Goal: Information Seeking & Learning: Check status

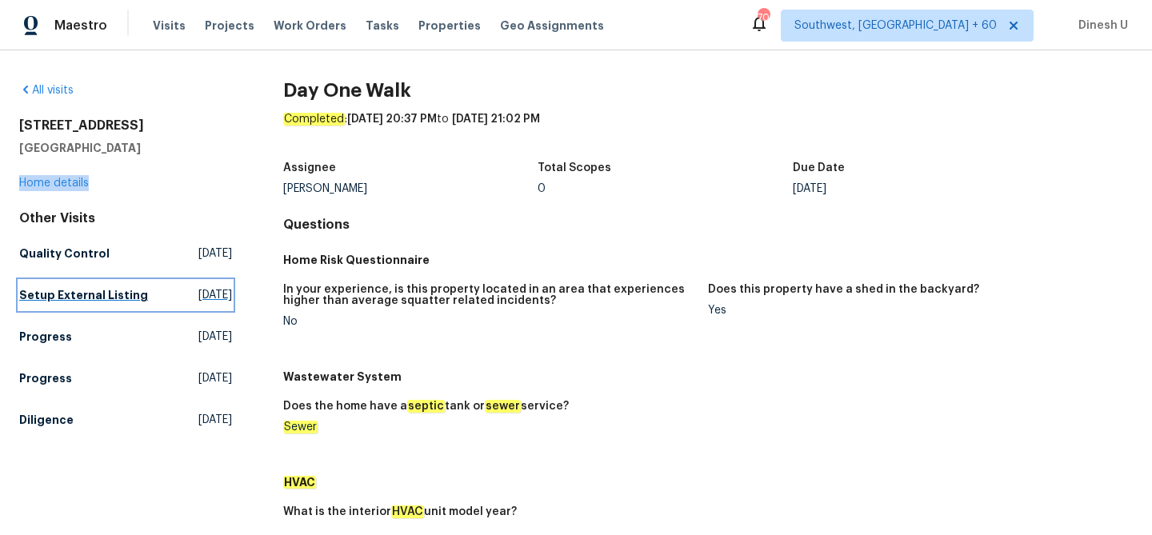
click at [198, 296] on span "[DATE]" at bounding box center [215, 295] width 34 height 16
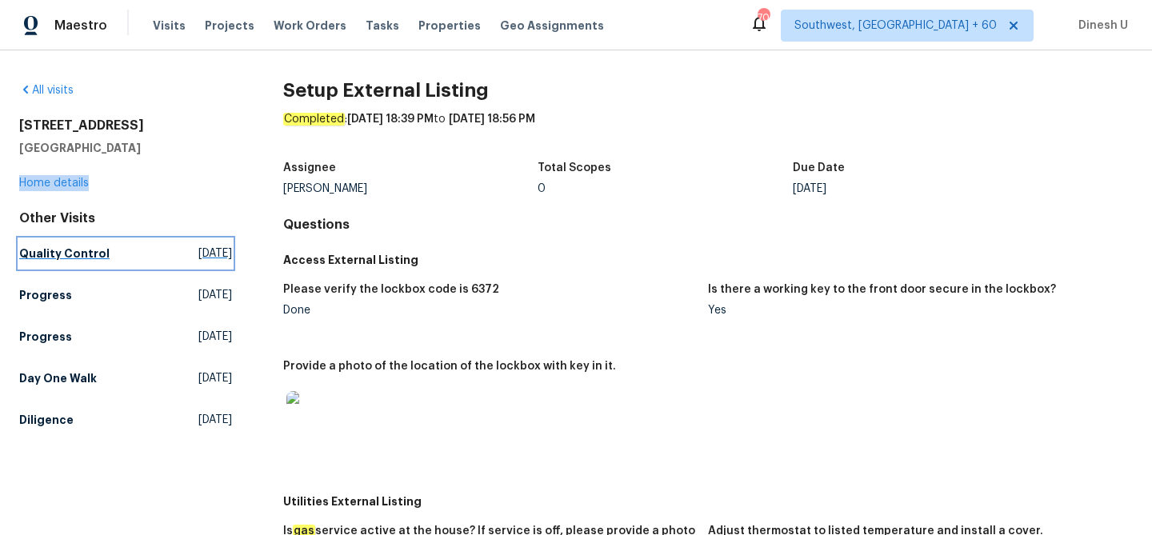
click at [183, 244] on link "Quality Control [DATE]" at bounding box center [125, 253] width 213 height 29
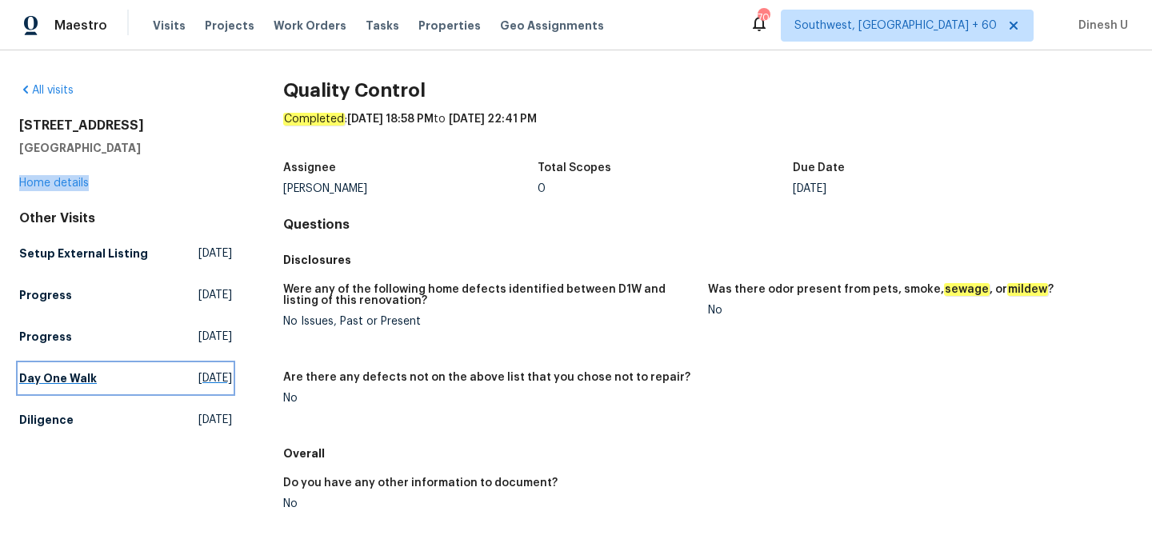
click at [203, 386] on span "Thu, Aug 28 2025" at bounding box center [215, 378] width 34 height 16
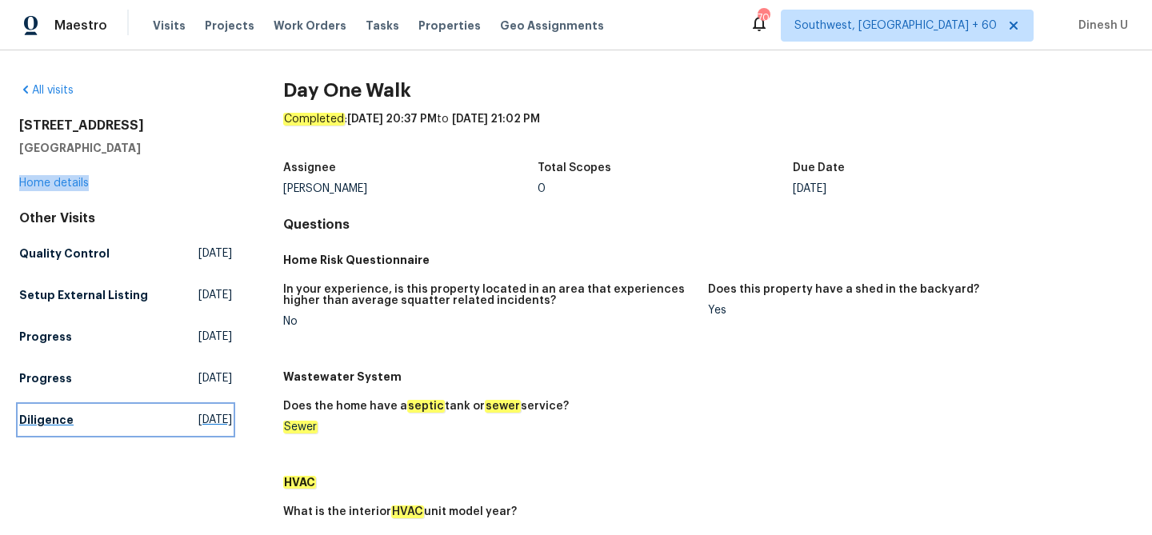
click at [198, 428] on span "Tue, Aug 05 2025" at bounding box center [215, 420] width 34 height 16
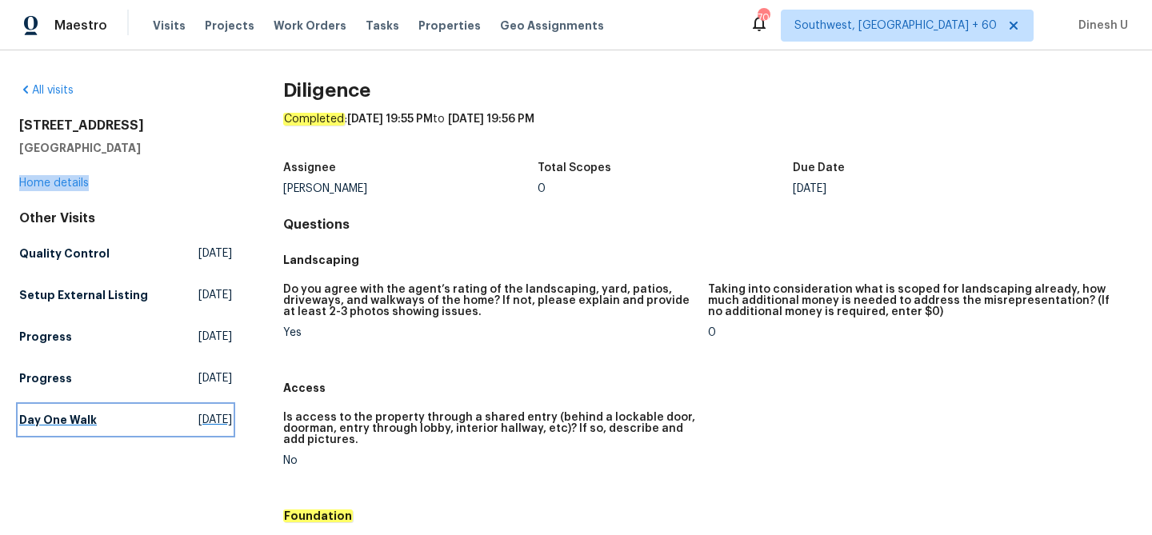
click at [161, 423] on link "Day One Walk Thu, Aug 28 2025" at bounding box center [125, 420] width 213 height 29
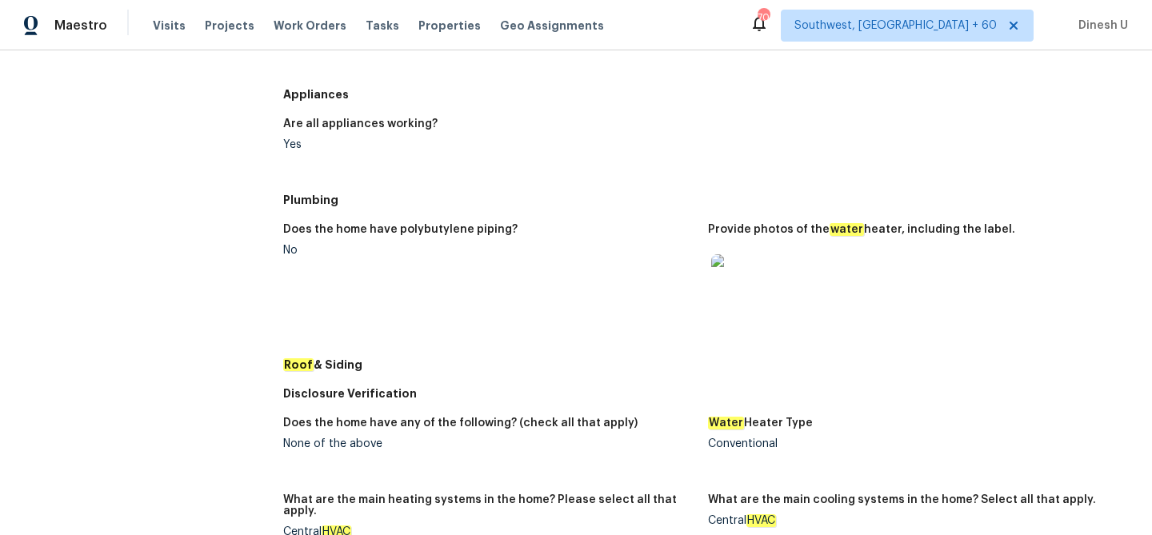
scroll to position [591, 0]
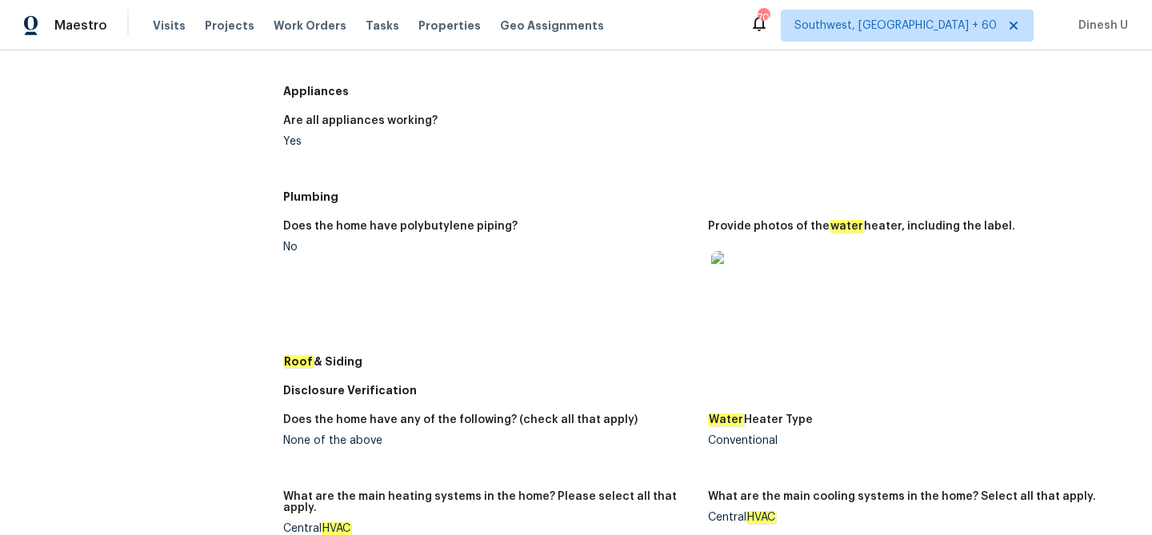
click at [766, 285] on div at bounding box center [914, 277] width 412 height 70
click at [749, 281] on img at bounding box center [736, 276] width 51 height 51
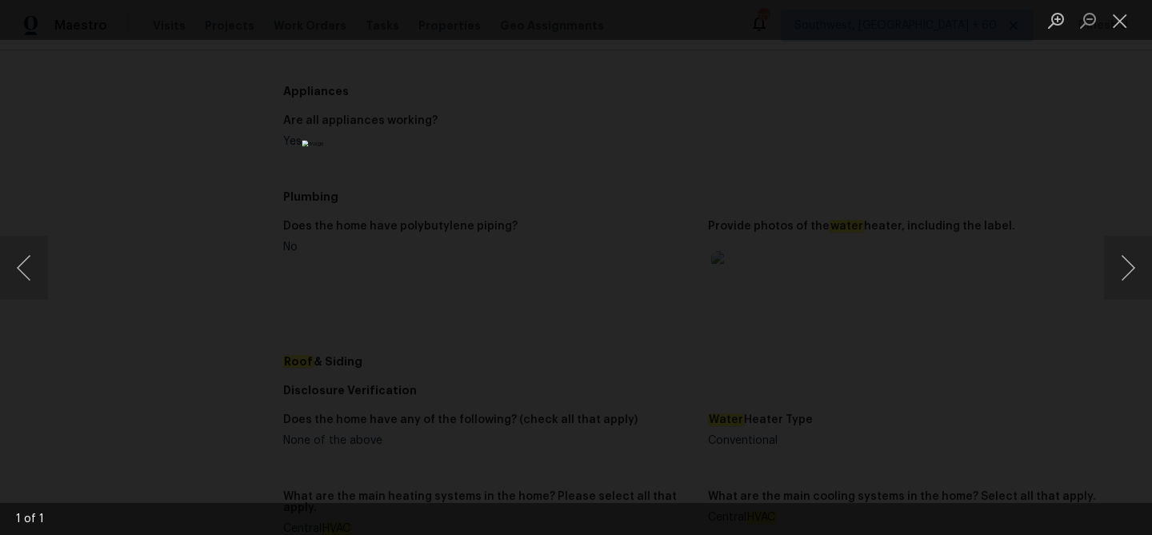
click at [546, 259] on img "Lightbox" at bounding box center [576, 267] width 548 height 254
click at [1117, 21] on button "Close lightbox" at bounding box center [1120, 20] width 32 height 28
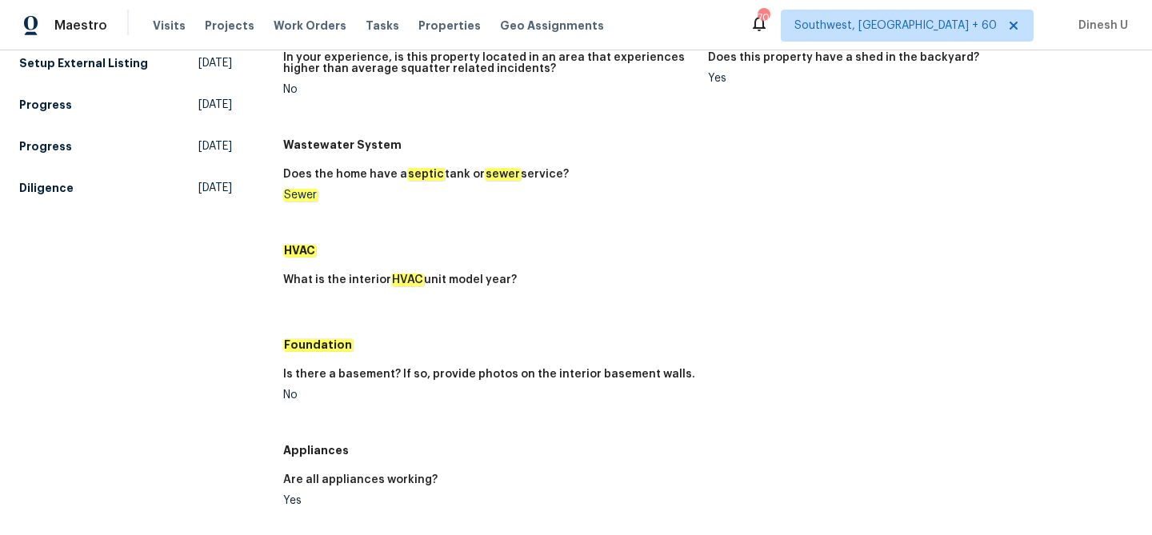
scroll to position [0, 0]
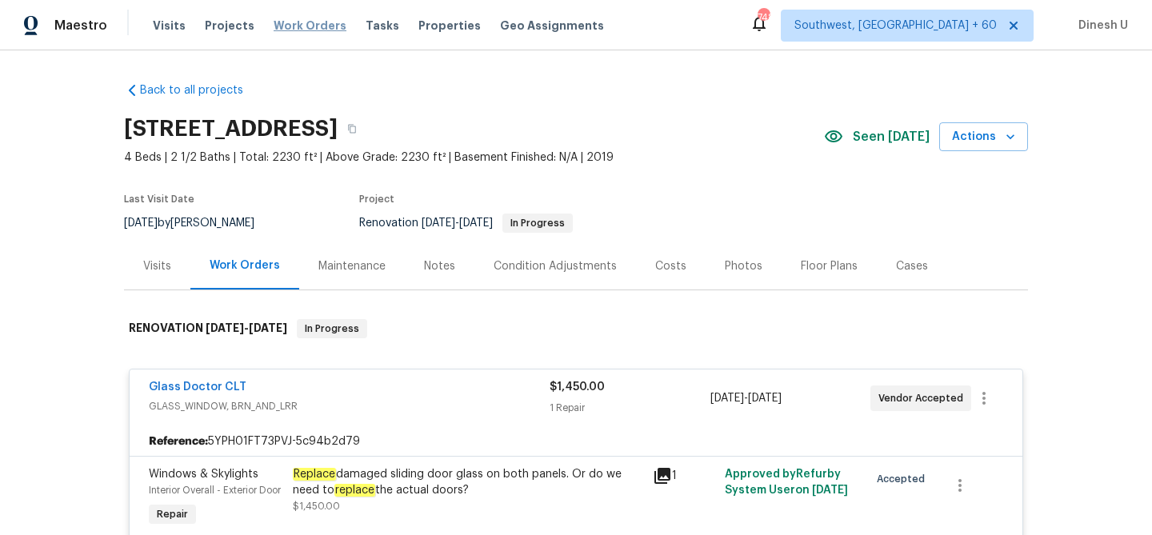
click at [299, 32] on span "Work Orders" at bounding box center [310, 26] width 73 height 16
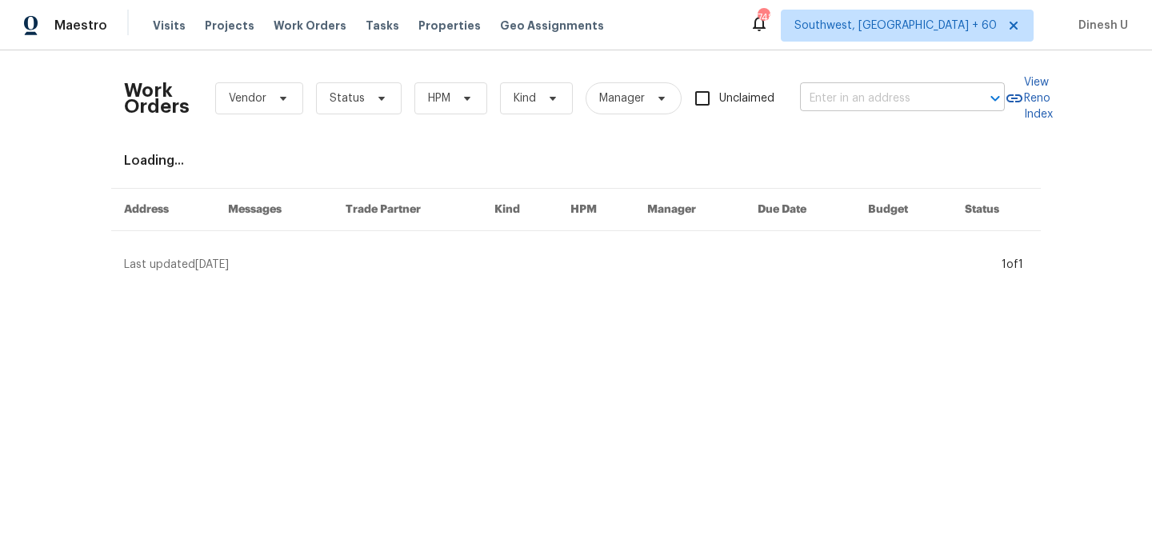
click at [891, 105] on input "text" at bounding box center [880, 98] width 160 height 25
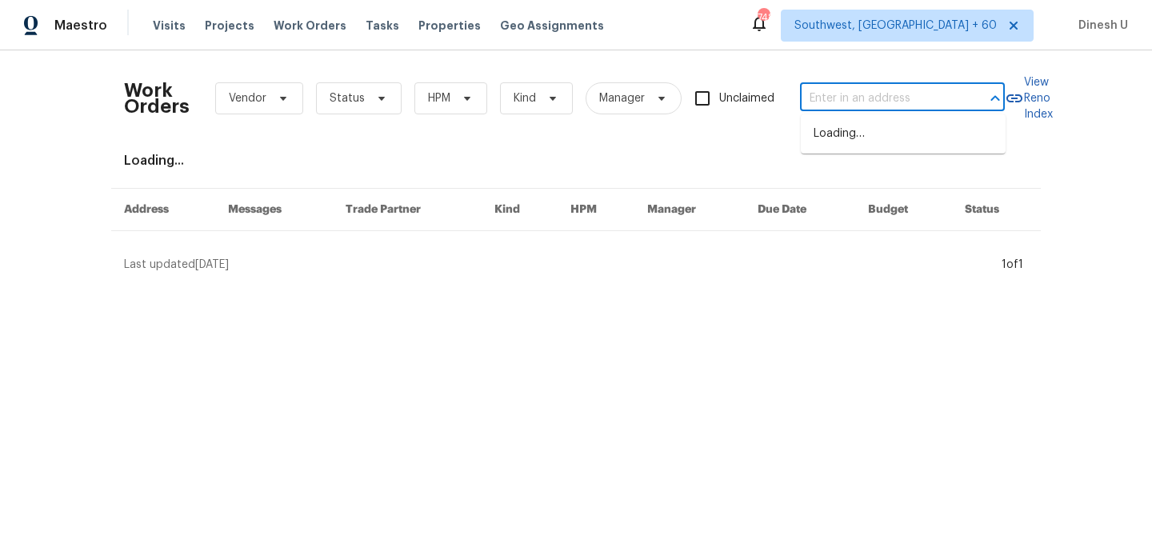
paste input "3527 65th Avenue Cir E, Sarasota, FL 34243"
type input "3527 65th Avenue Cir E, Sarasota, FL 34243"
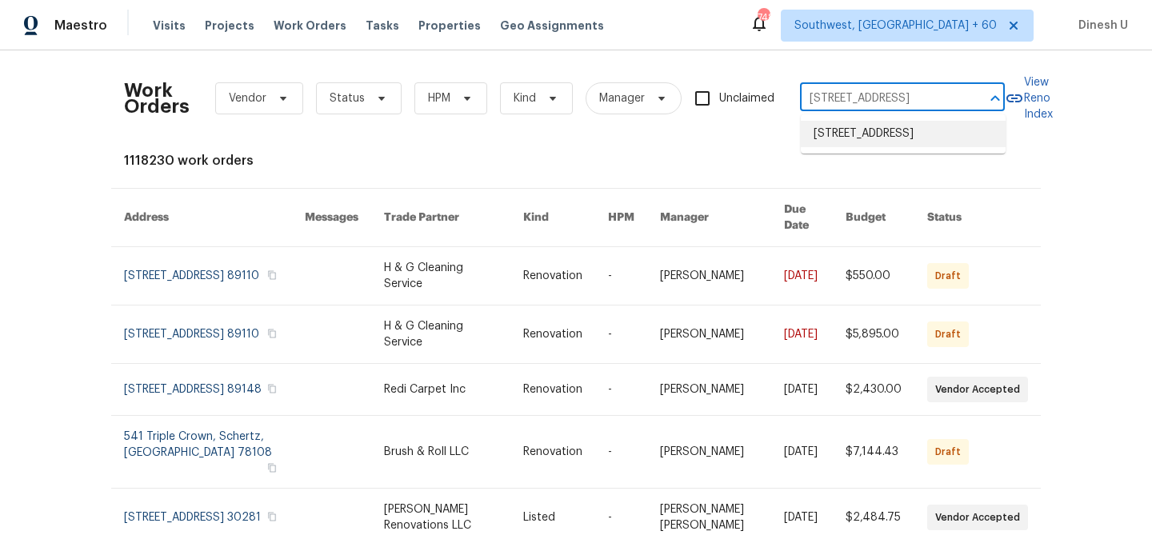
click at [861, 146] on li "3527 65th Avenue Cir E, Sarasota, FL 34243" at bounding box center [903, 134] width 205 height 26
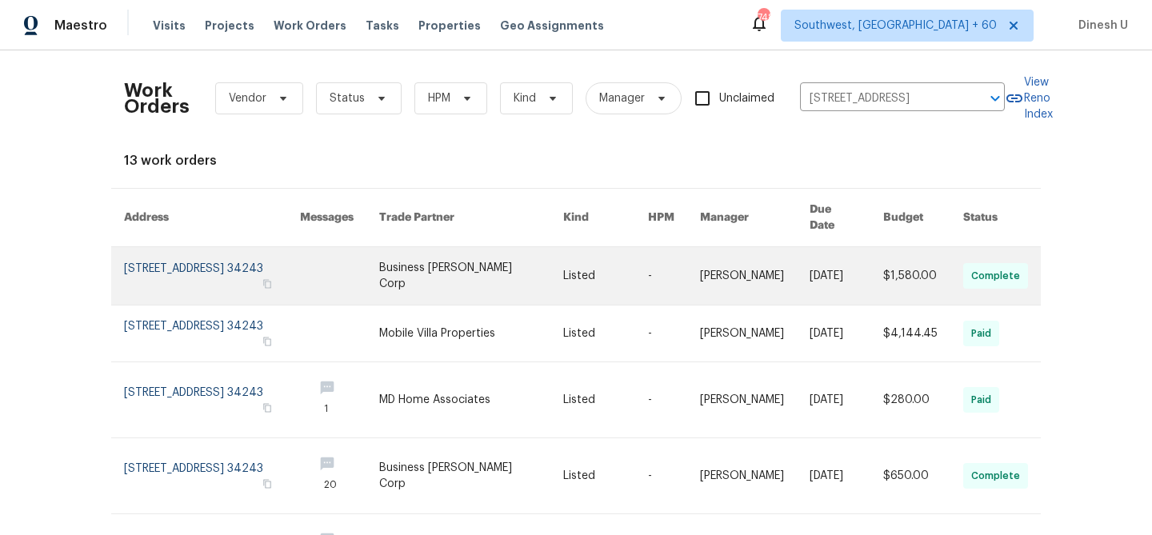
click at [156, 260] on link at bounding box center [212, 276] width 176 height 58
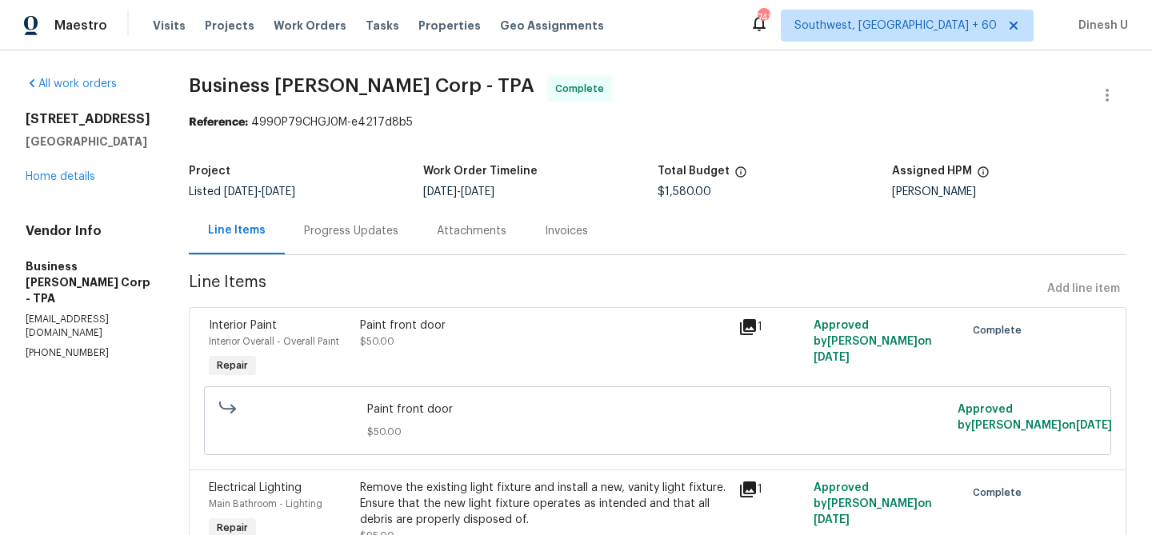
click at [50, 177] on div "3527 65th Avenue Cir E Sarasota, FL 34243 Home details" at bounding box center [88, 148] width 125 height 74
click at [51, 182] on link "Home details" at bounding box center [61, 176] width 70 height 11
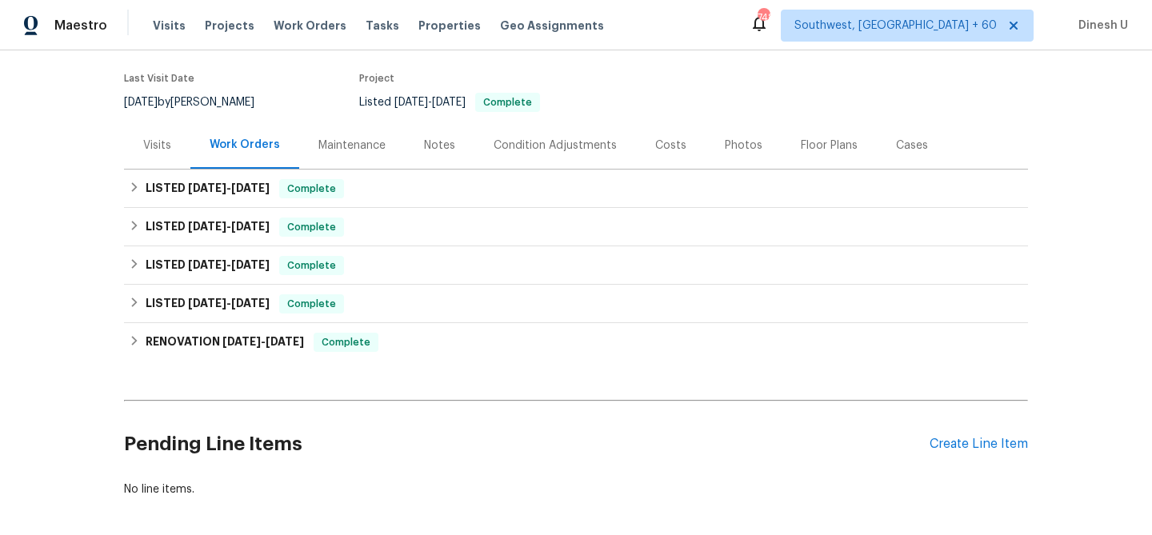
scroll to position [131, 0]
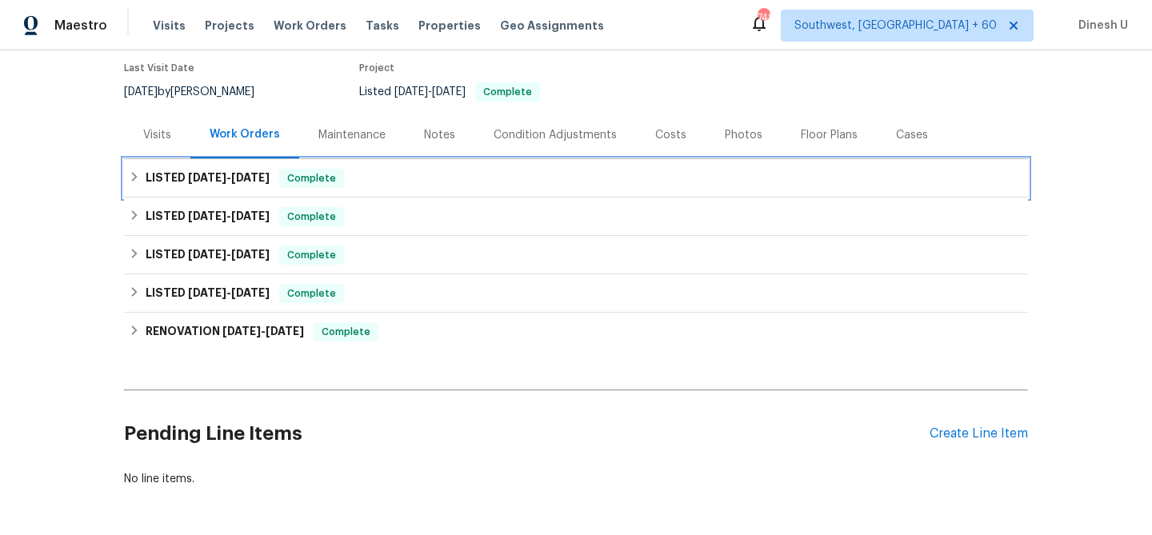
click at [222, 181] on span "8/26/25" at bounding box center [207, 177] width 38 height 11
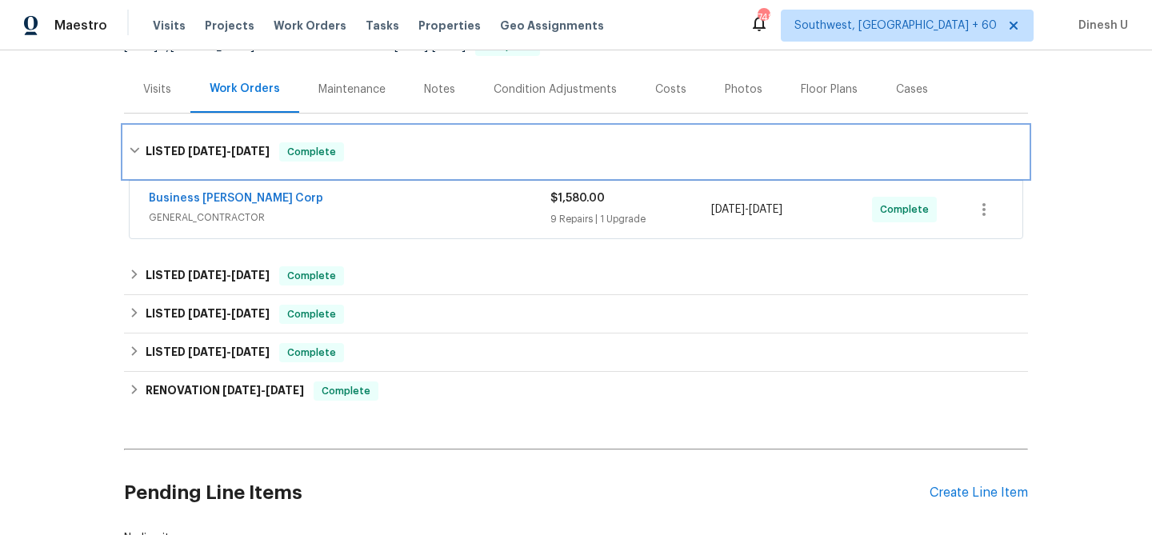
scroll to position [210, 0]
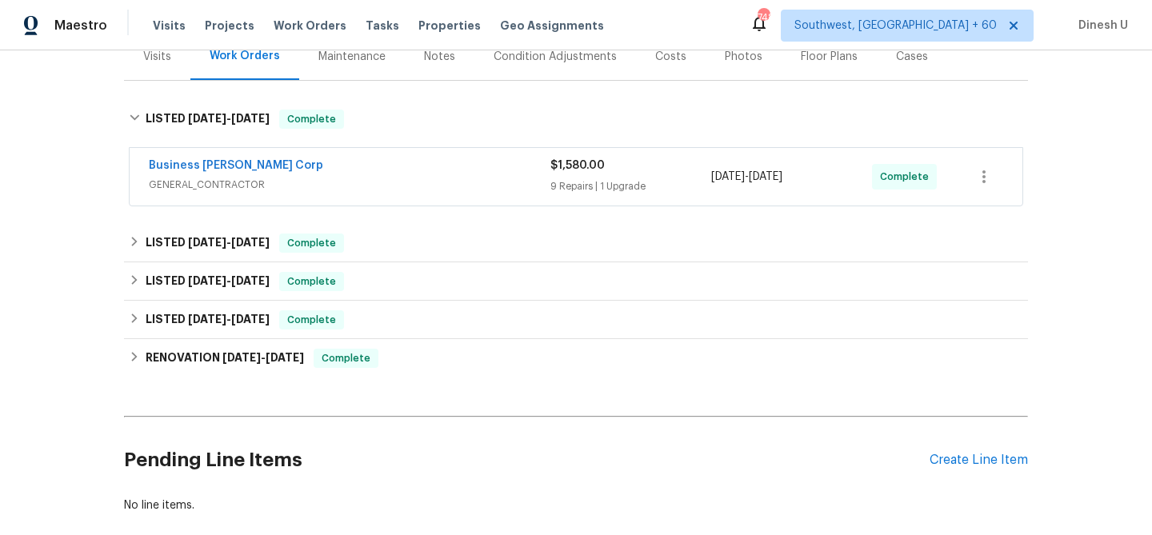
click at [571, 185] on div "9 Repairs | 1 Upgrade" at bounding box center [630, 186] width 161 height 16
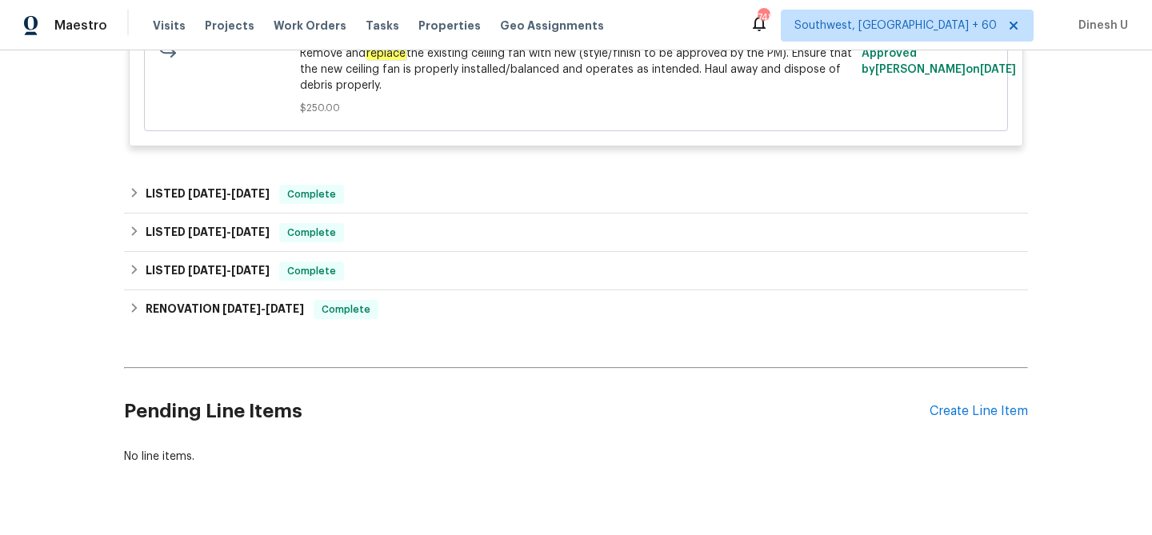
scroll to position [2198, 0]
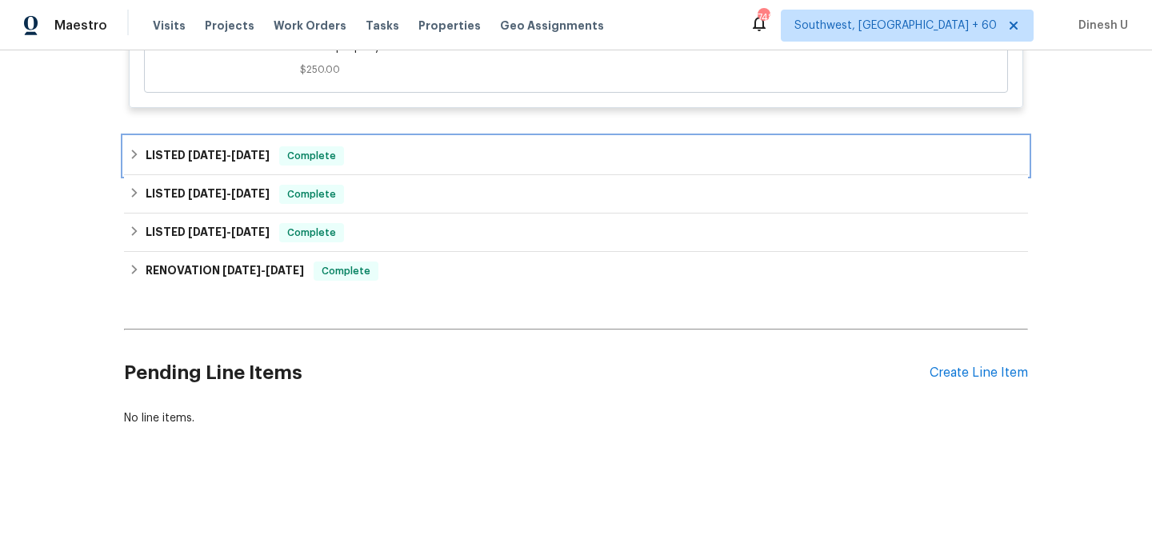
click at [206, 155] on span "7/6/25" at bounding box center [207, 155] width 38 height 11
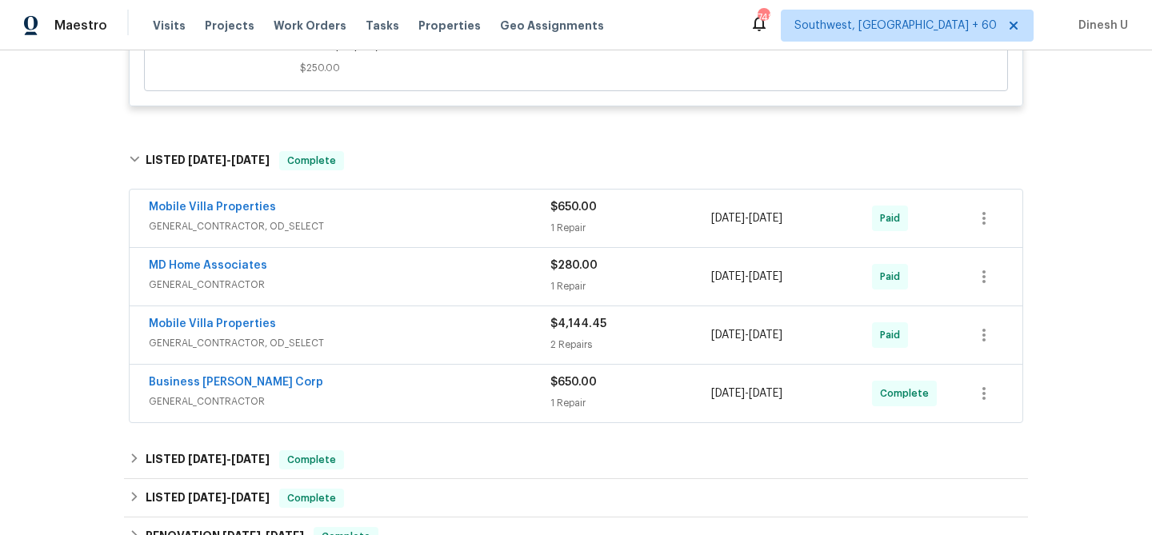
click at [581, 235] on div "1 Repair" at bounding box center [630, 228] width 161 height 16
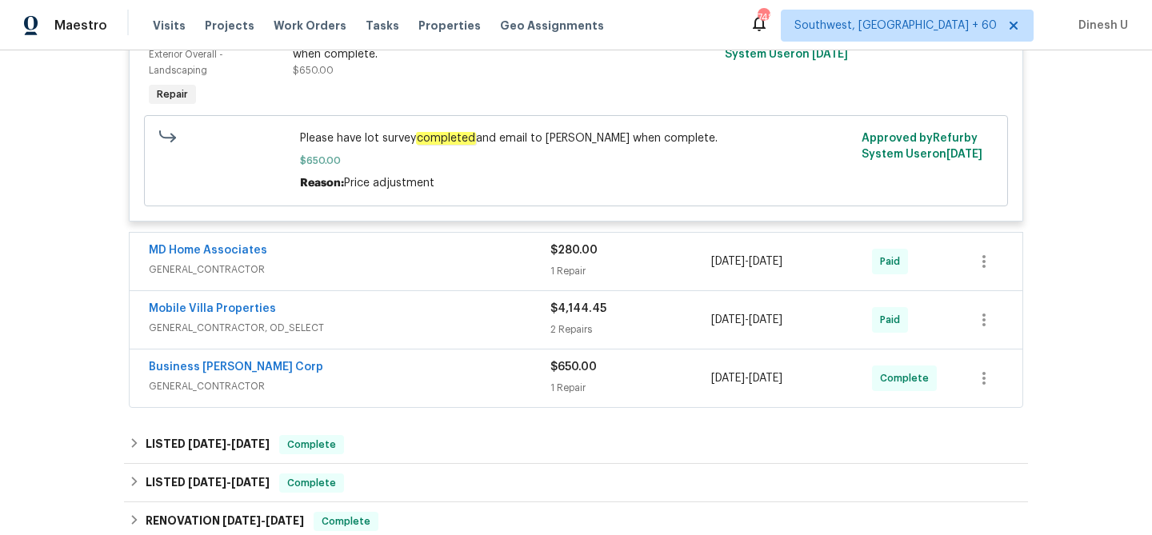
scroll to position [2471, 0]
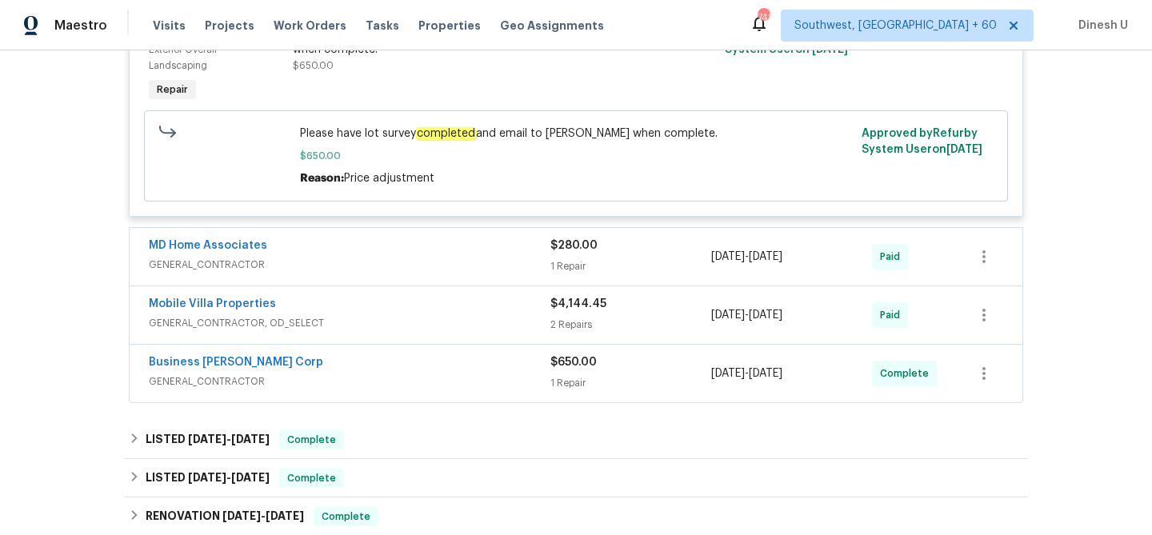
click at [570, 269] on div "1 Repair" at bounding box center [630, 266] width 161 height 16
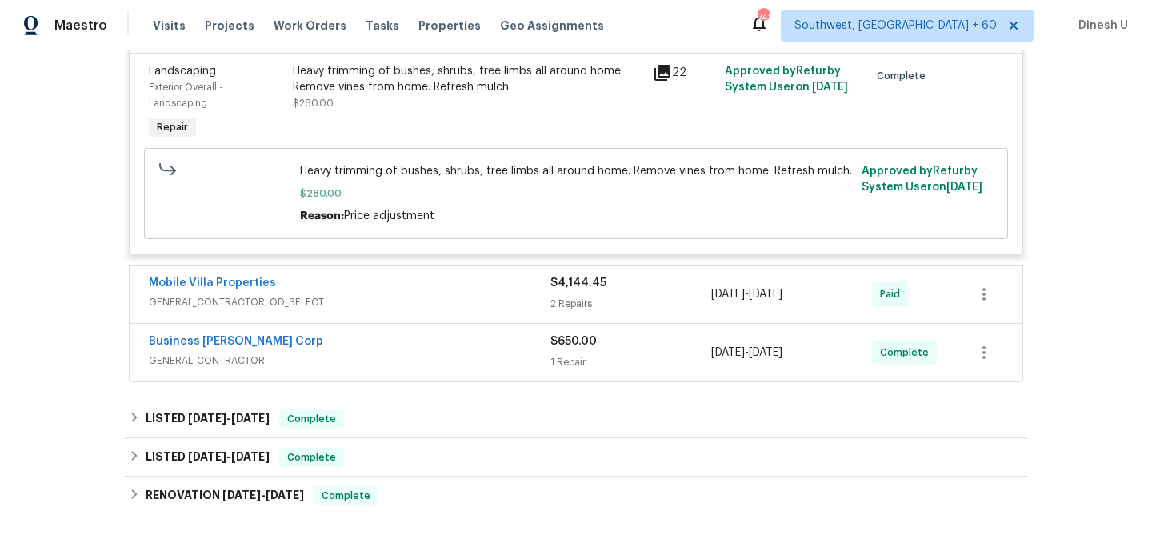
scroll to position [2754, 0]
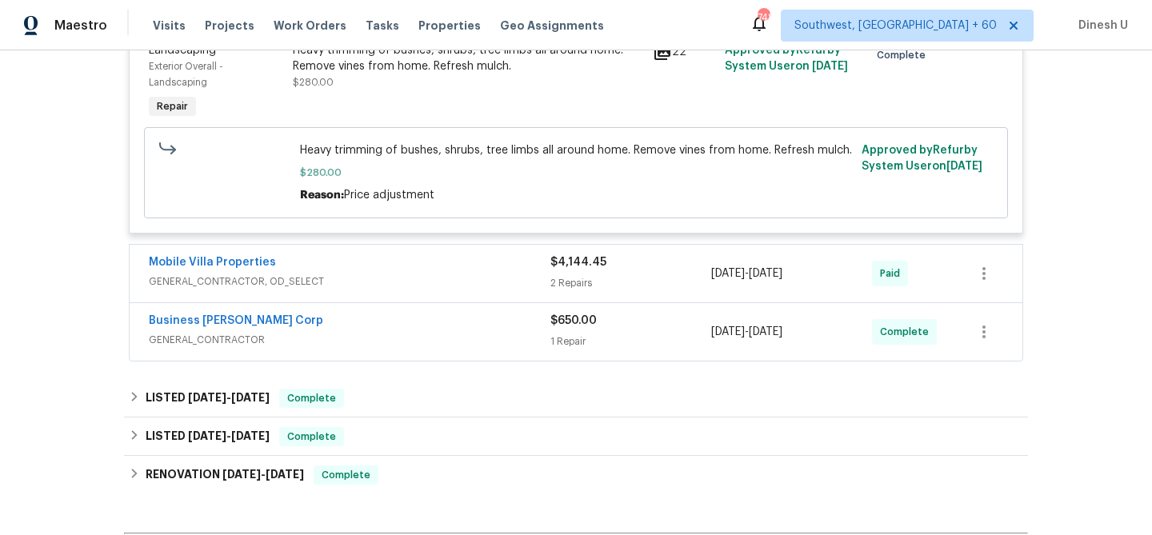
click at [580, 288] on div "2 Repairs" at bounding box center [630, 283] width 161 height 16
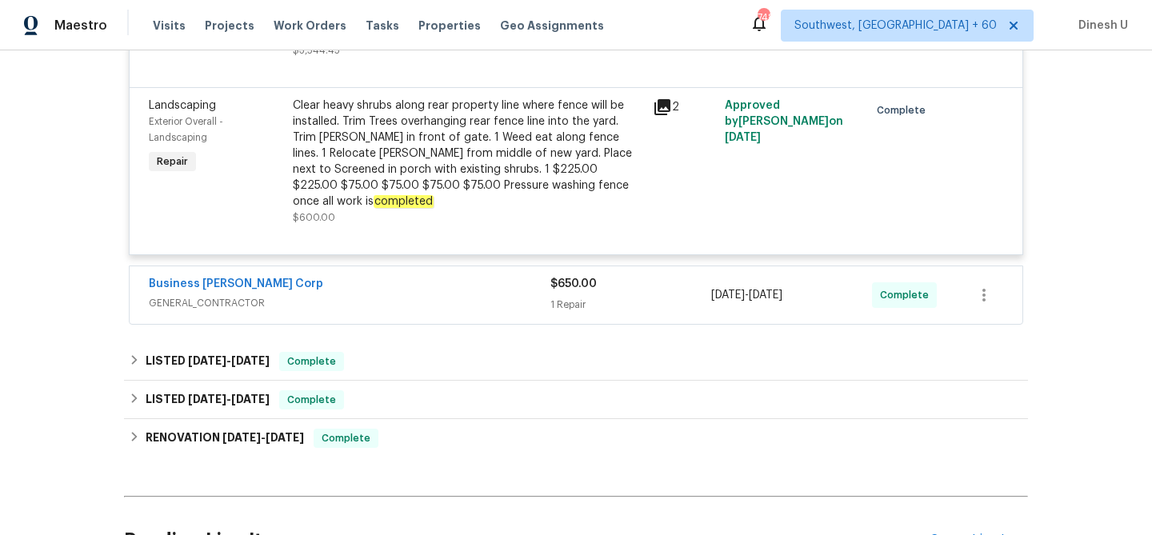
scroll to position [3323, 0]
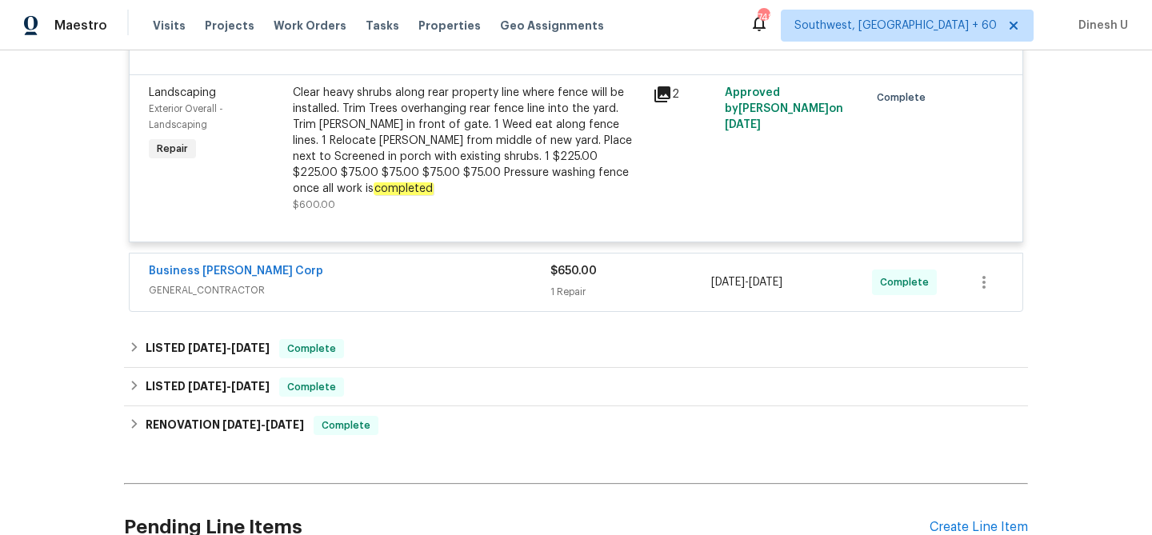
click at [579, 277] on div "$650.00 1 Repair" at bounding box center [630, 282] width 161 height 38
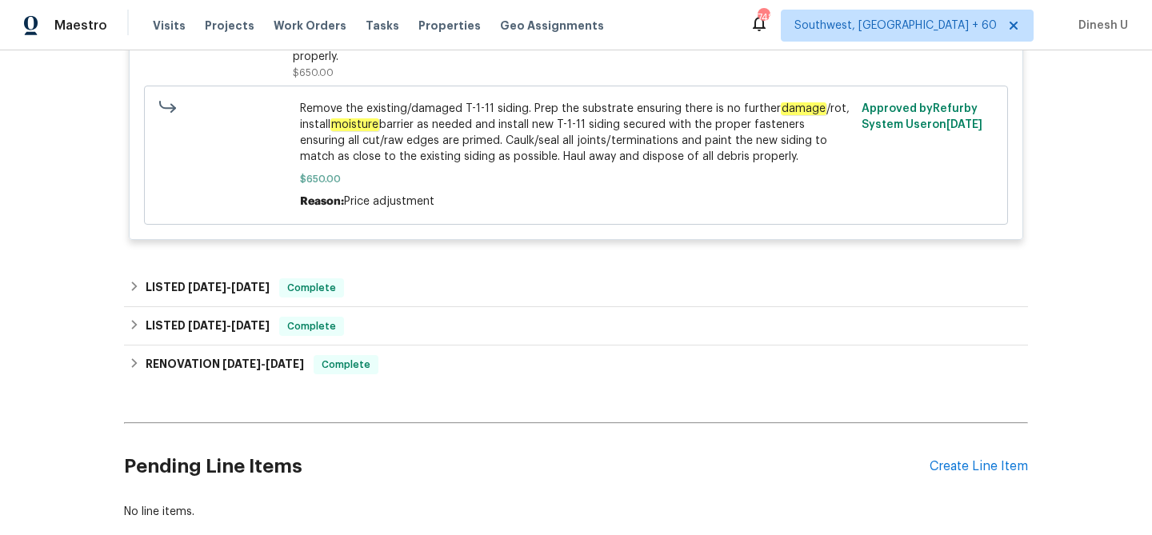
scroll to position [3749, 0]
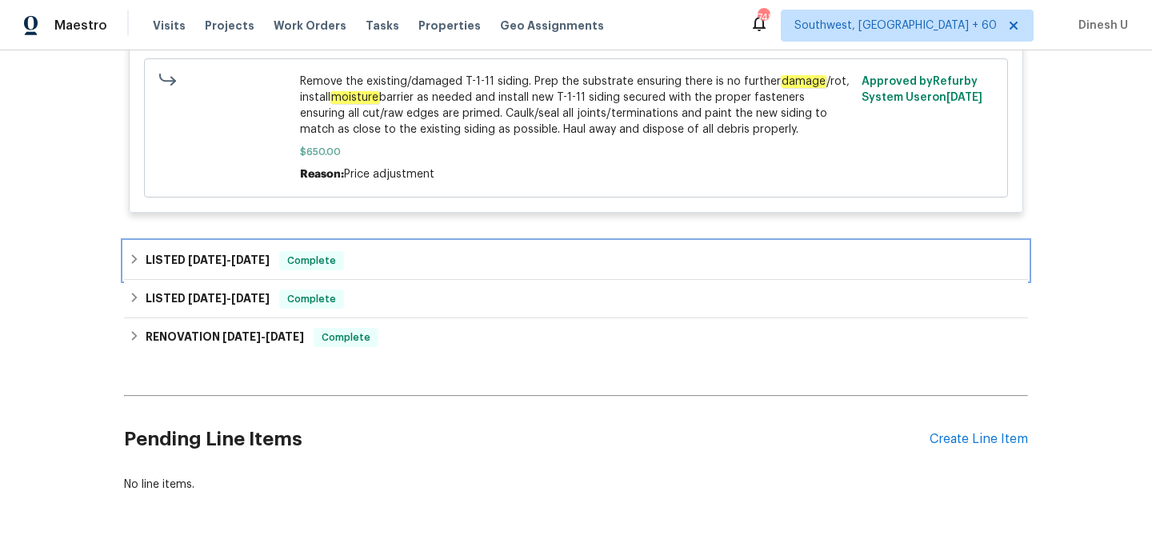
click at [238, 242] on div "LISTED 4/29/25 - 5/10/25 Complete" at bounding box center [576, 261] width 904 height 38
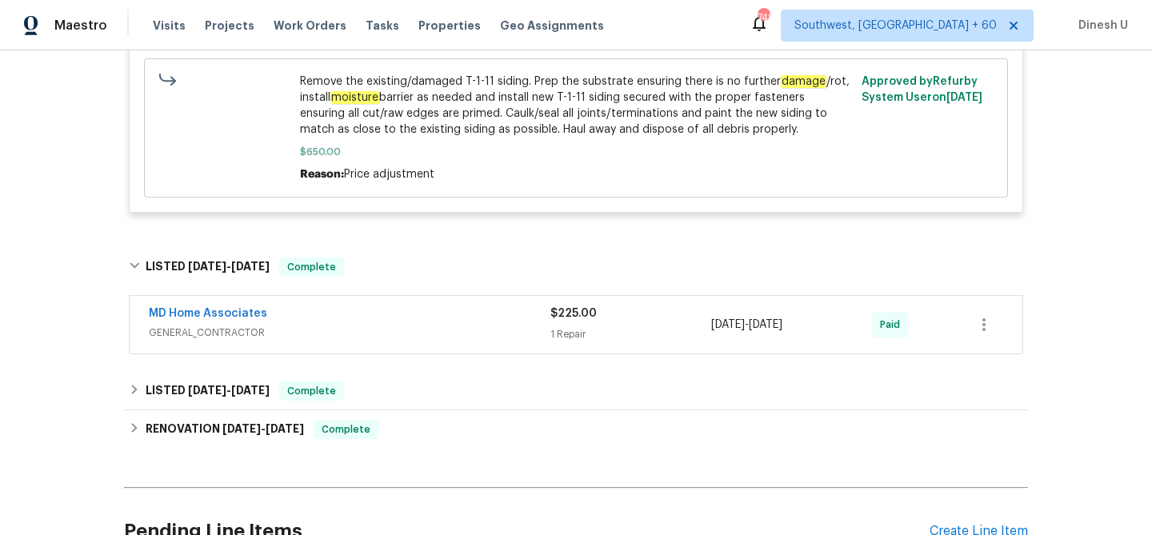
click at [560, 326] on div "1 Repair" at bounding box center [630, 334] width 161 height 16
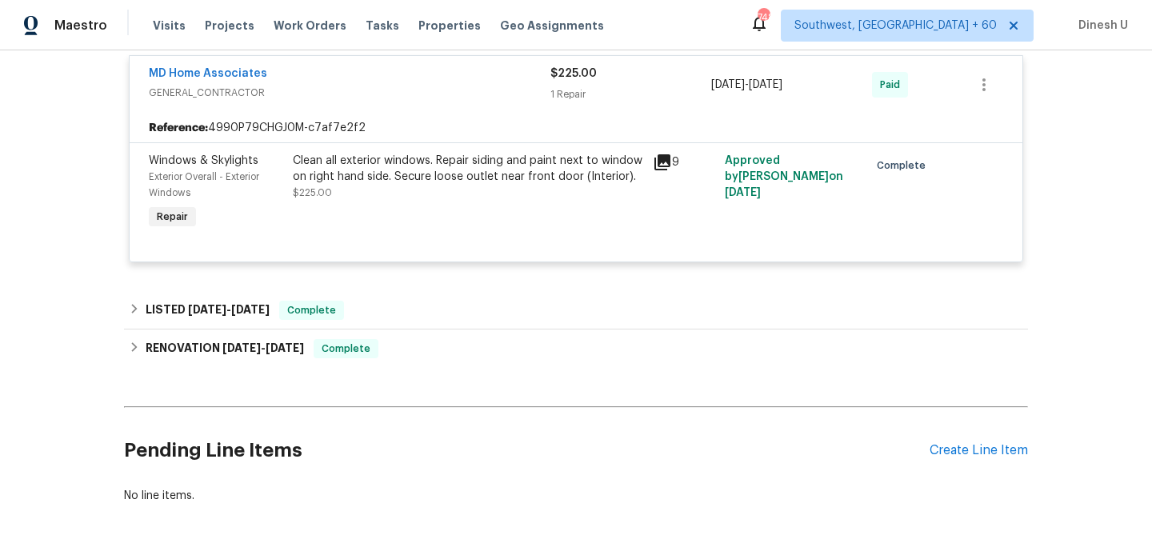
scroll to position [4015, 0]
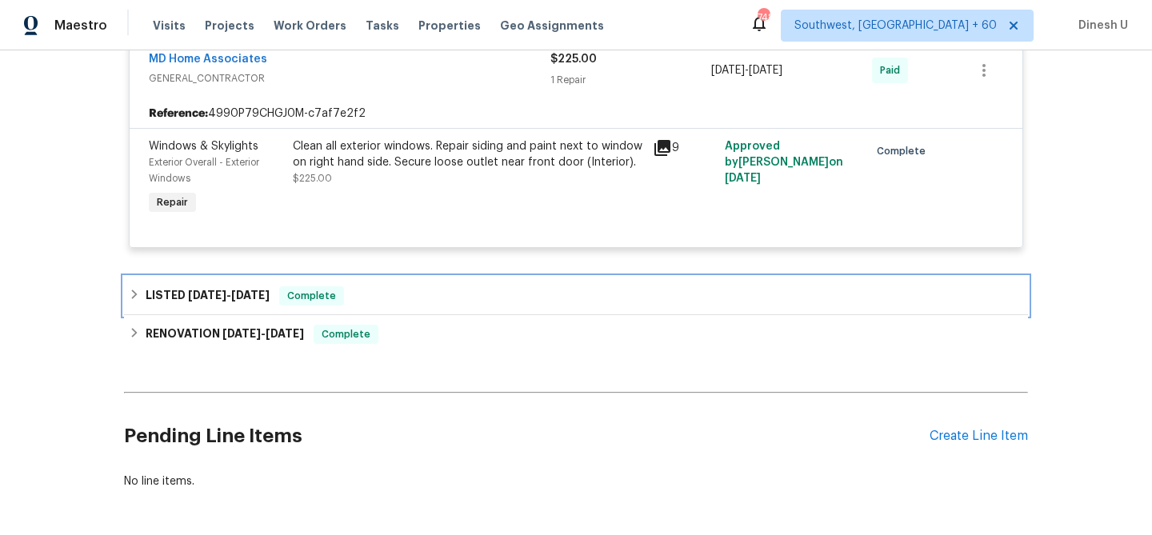
click at [270, 286] on h6 "LISTED 3/20/25 - 3/25/25" at bounding box center [208, 295] width 124 height 19
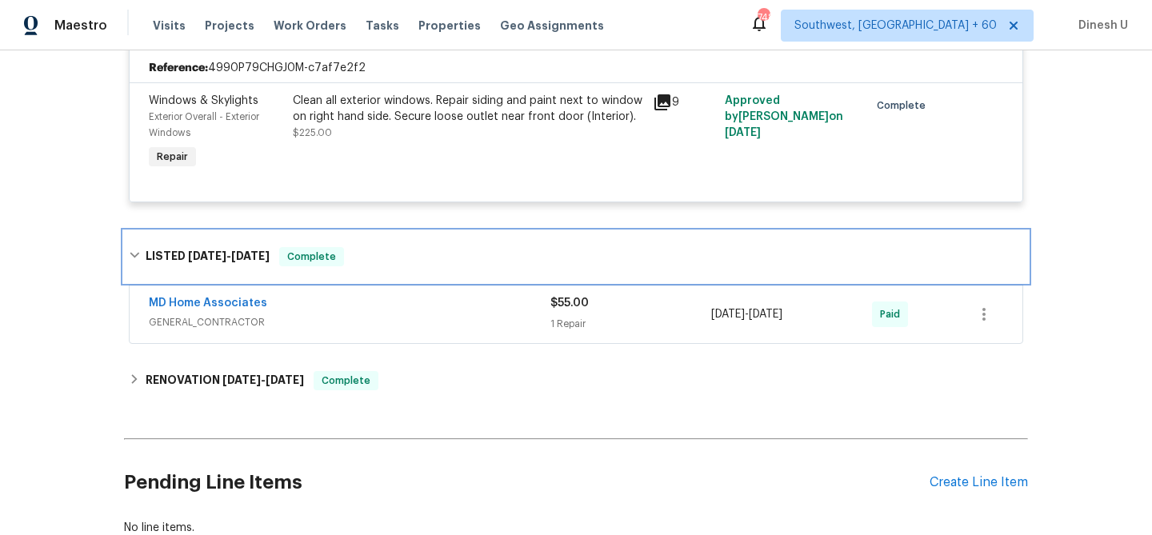
scroll to position [4134, 0]
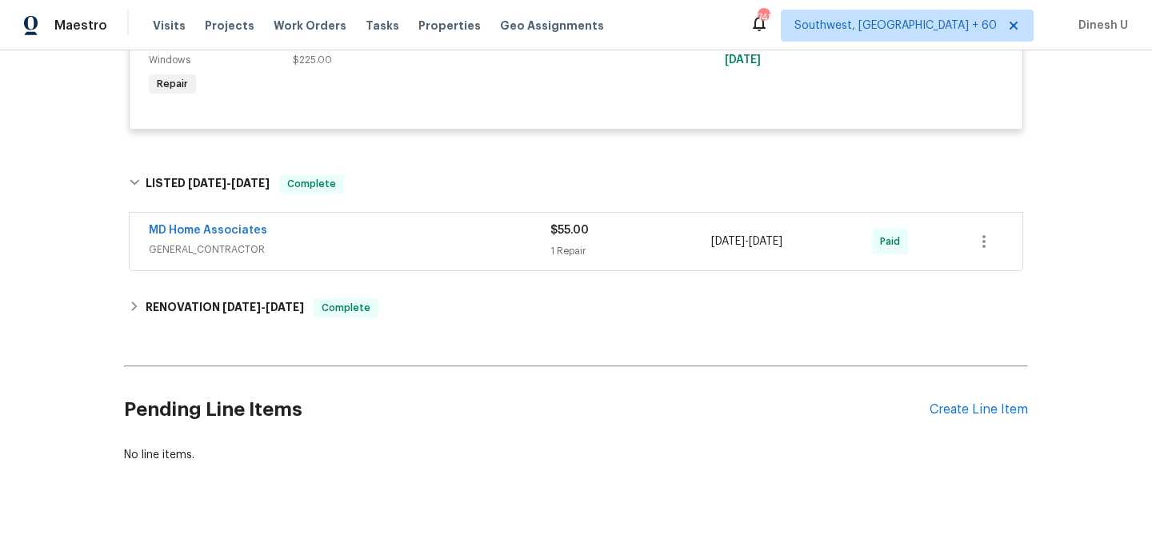
click at [552, 243] on div "1 Repair" at bounding box center [630, 251] width 161 height 16
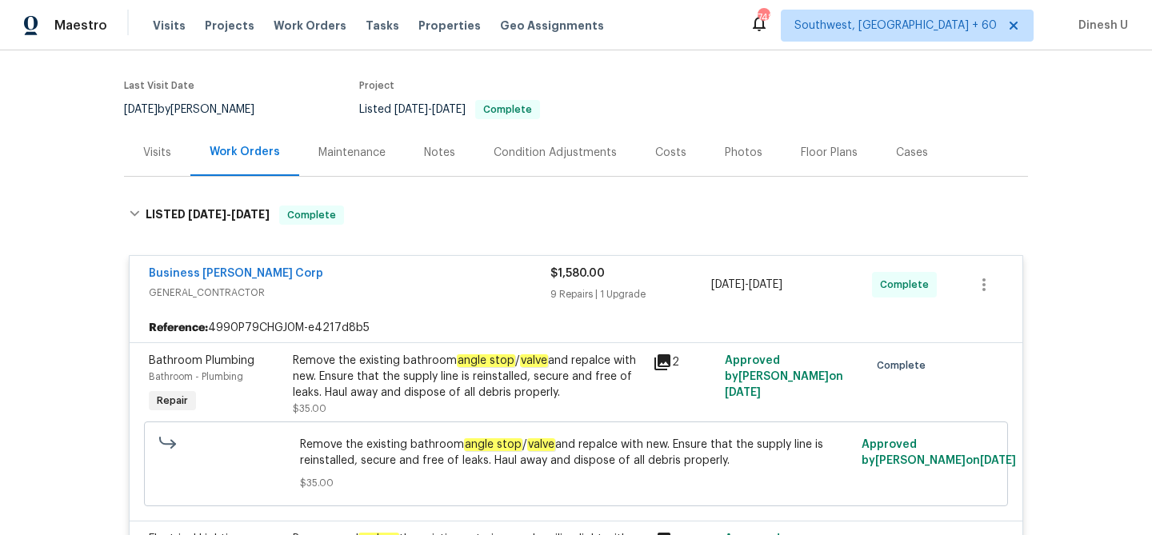
scroll to position [0, 0]
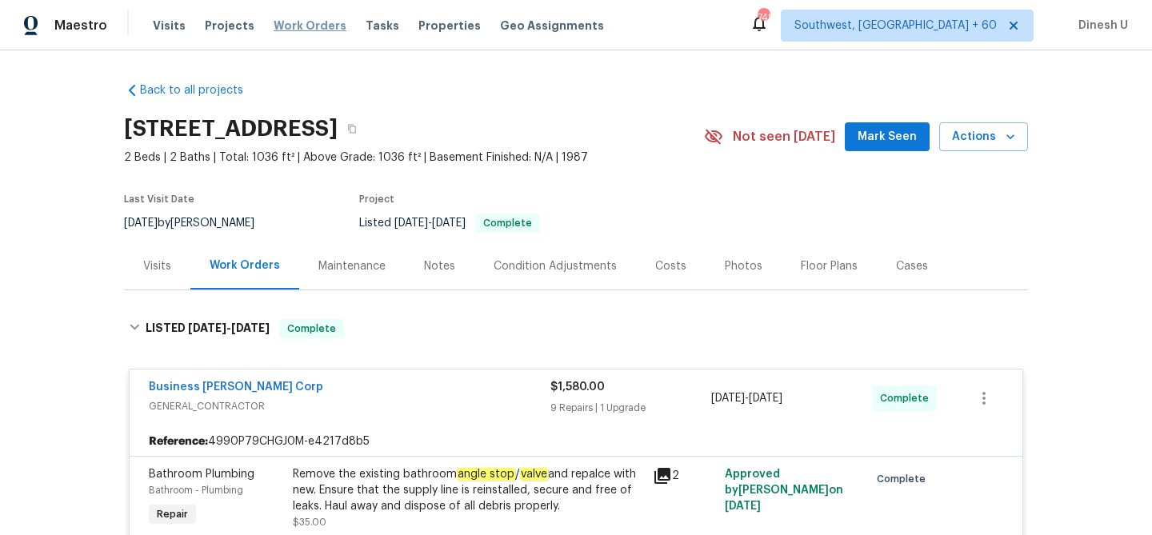
click at [282, 27] on span "Work Orders" at bounding box center [310, 26] width 73 height 16
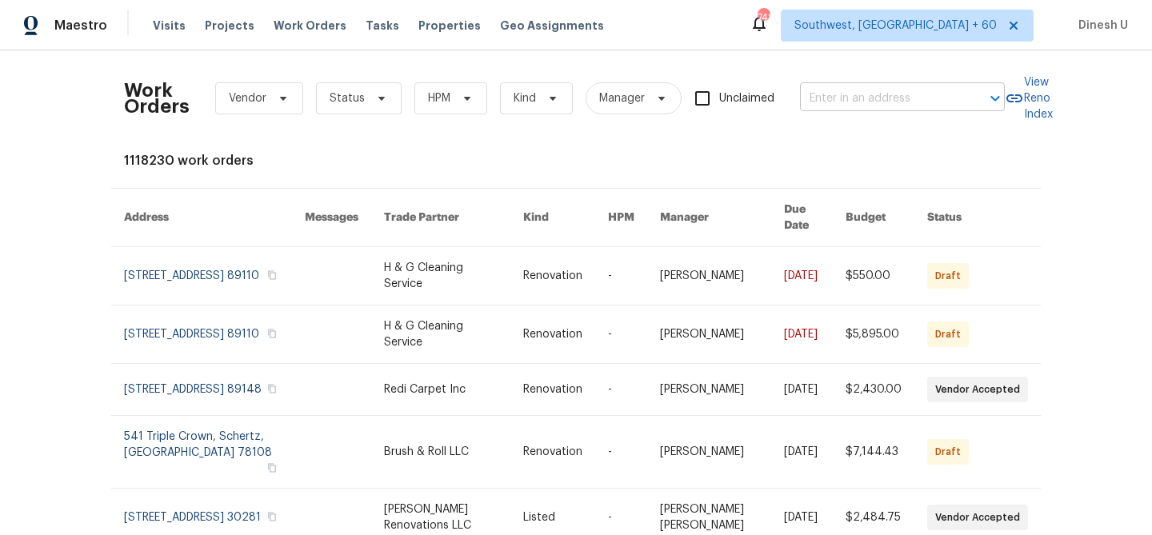
click at [831, 95] on input "text" at bounding box center [880, 98] width 160 height 25
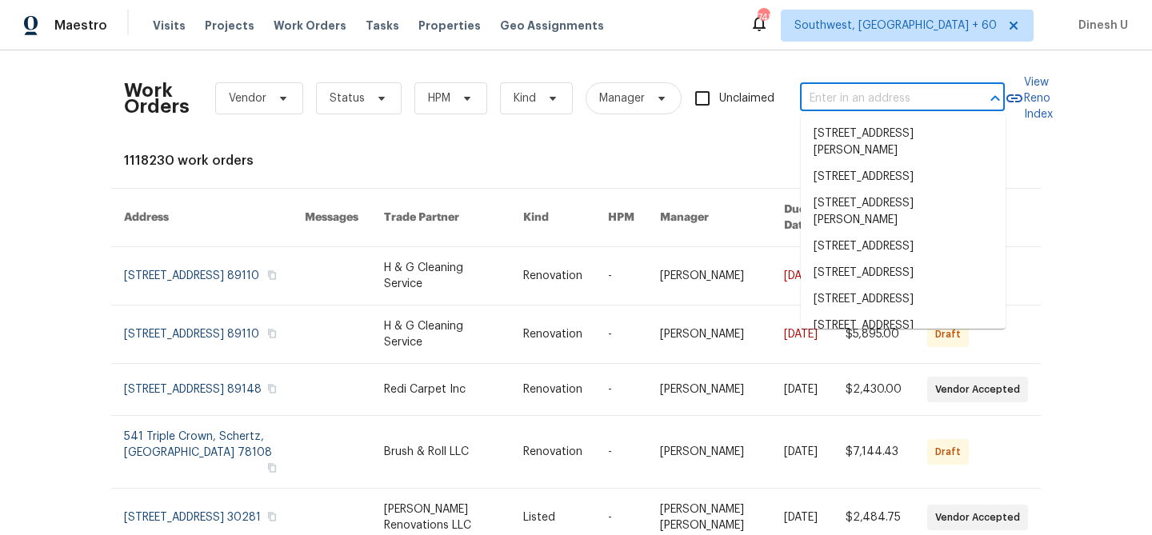
paste input "851 Placid Lake Dr, Osprey, FL 34229"
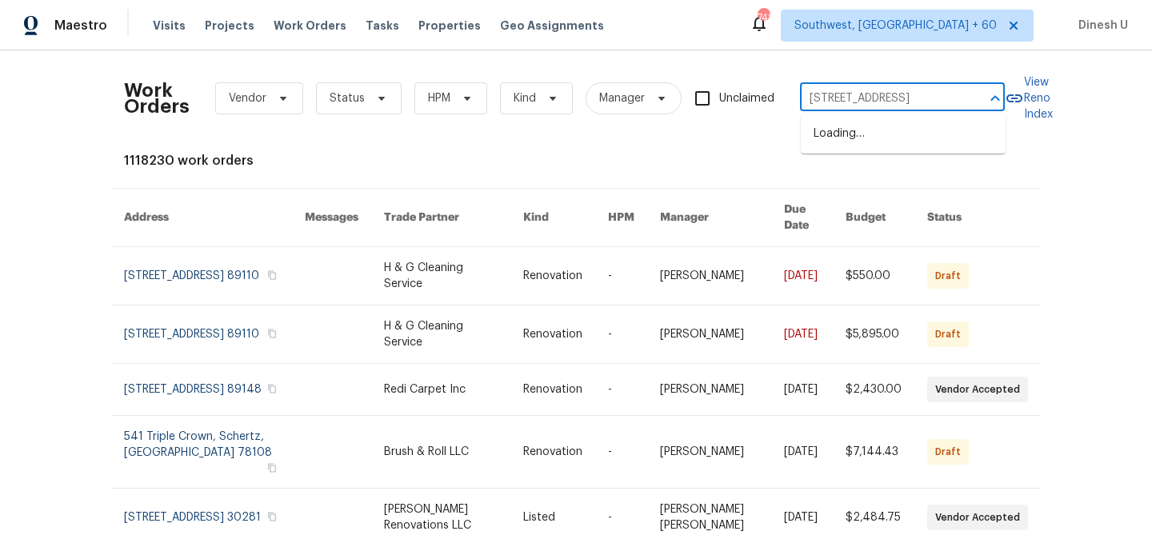
type input "851 Placid Lake Dr, Osprey, FL 34229"
click at [832, 147] on li "851 Placid Lake Dr, Osprey, FL 34229" at bounding box center [903, 134] width 205 height 26
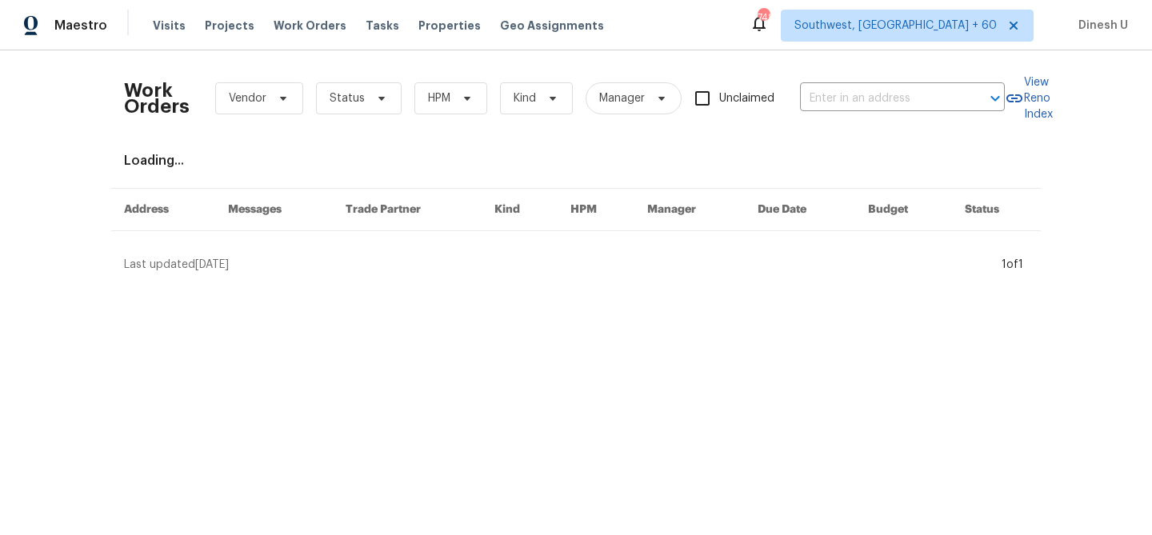
type input "851 Placid Lake Dr, Osprey, FL 34229"
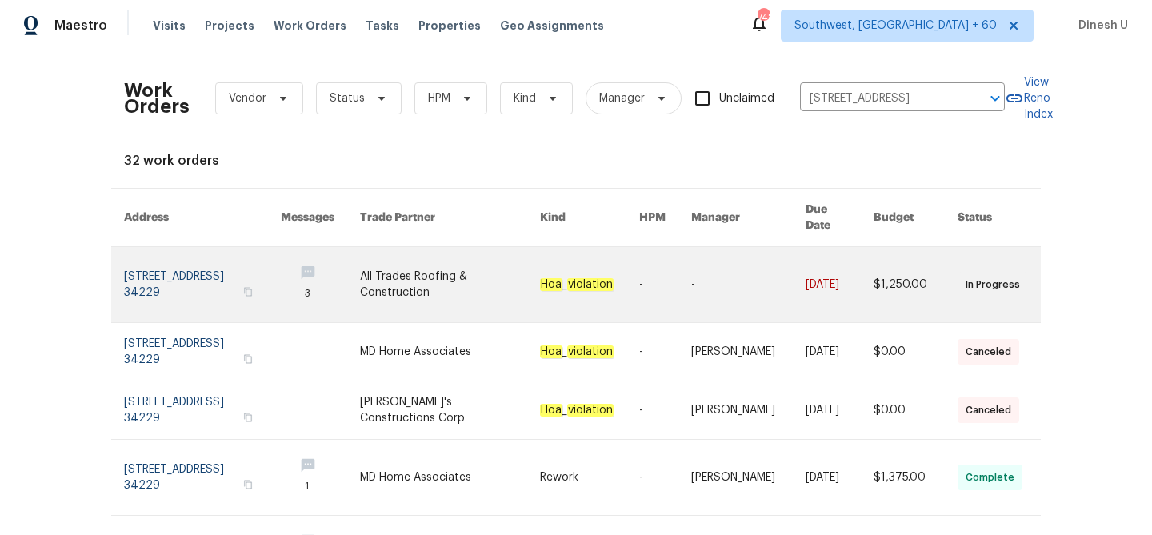
click at [208, 264] on link at bounding box center [202, 284] width 157 height 75
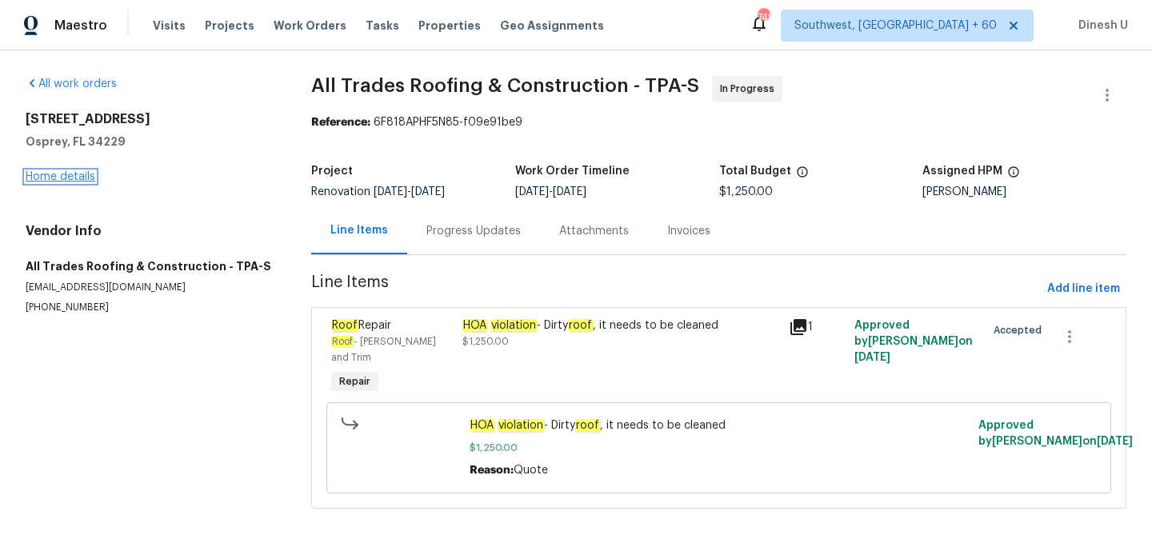
click at [70, 181] on link "Home details" at bounding box center [61, 176] width 70 height 11
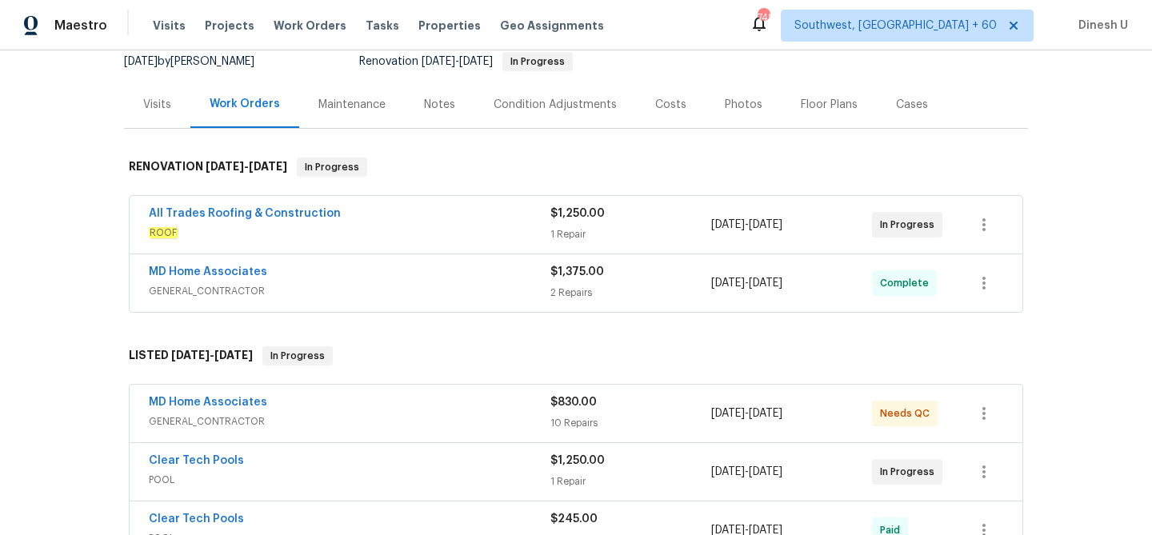
scroll to position [188, 0]
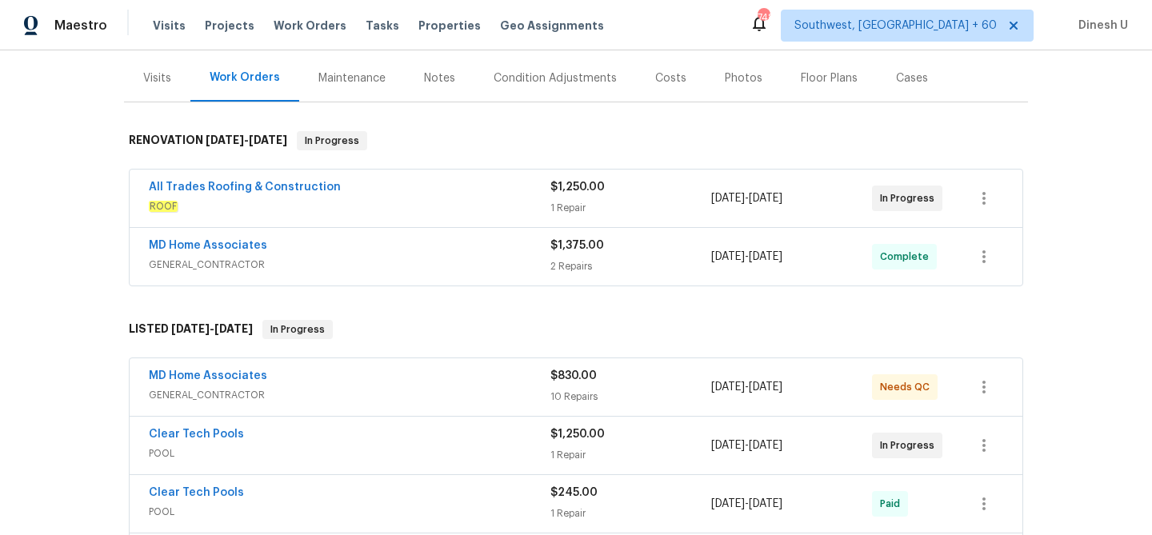
click at [570, 202] on div "1 Repair" at bounding box center [630, 208] width 161 height 16
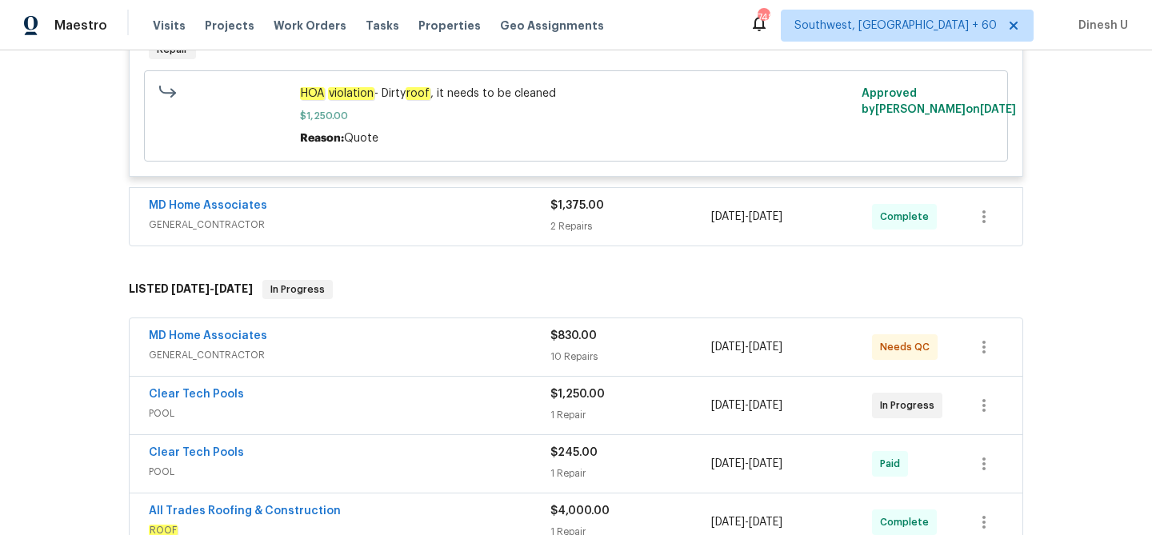
scroll to position [483, 0]
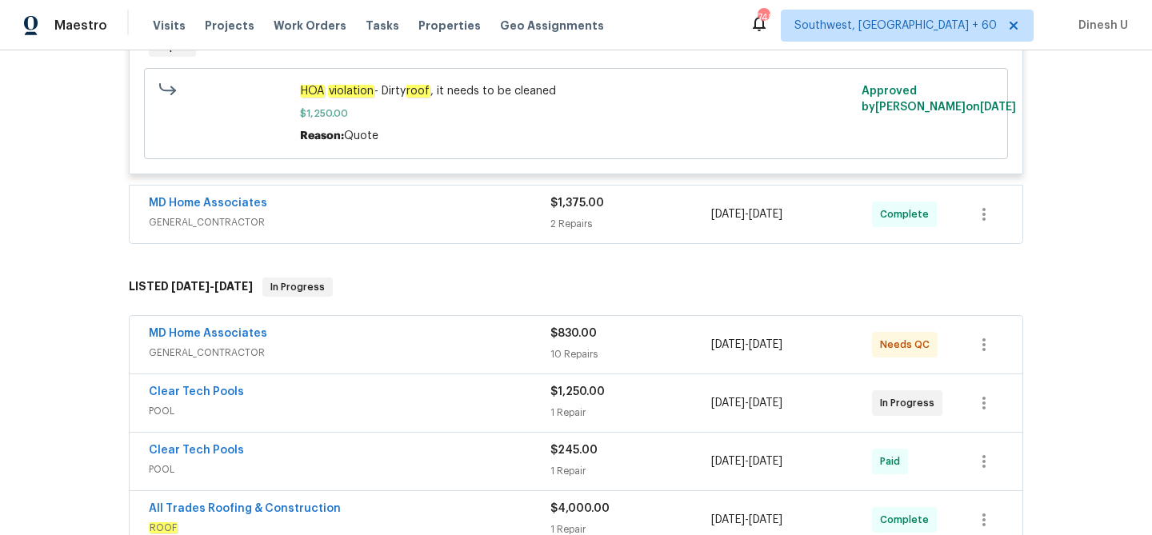
click at [576, 216] on div "2 Repairs" at bounding box center [630, 224] width 161 height 16
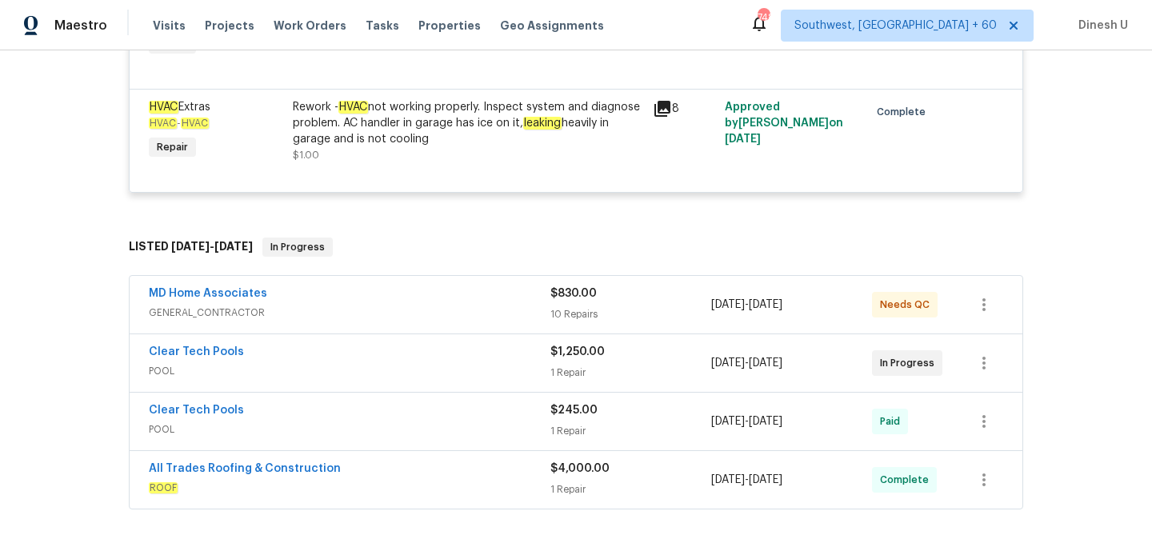
scroll to position [809, 0]
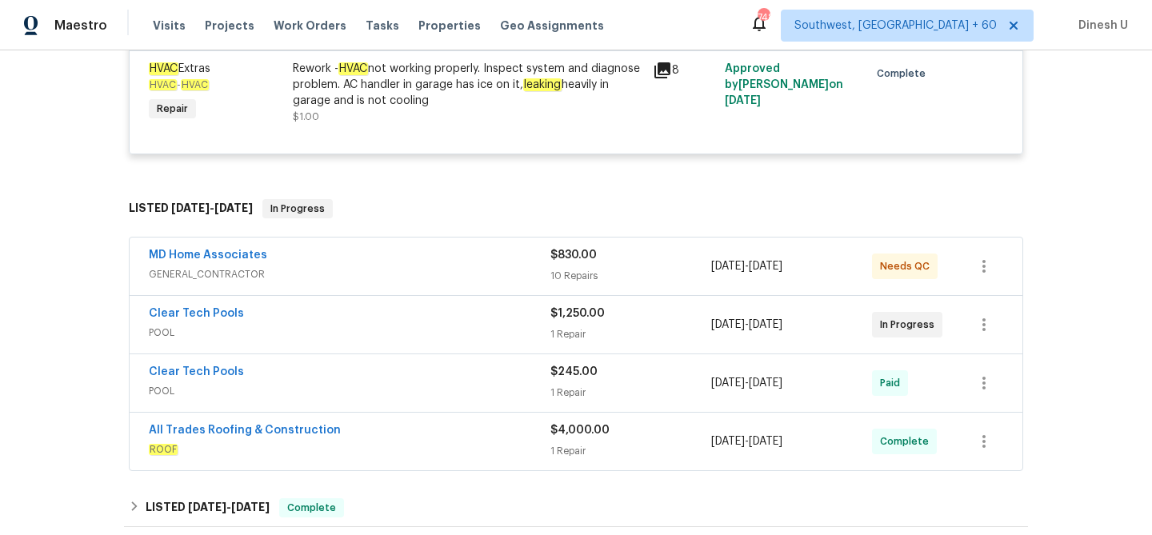
click at [582, 268] on div "10 Repairs" at bounding box center [630, 276] width 161 height 16
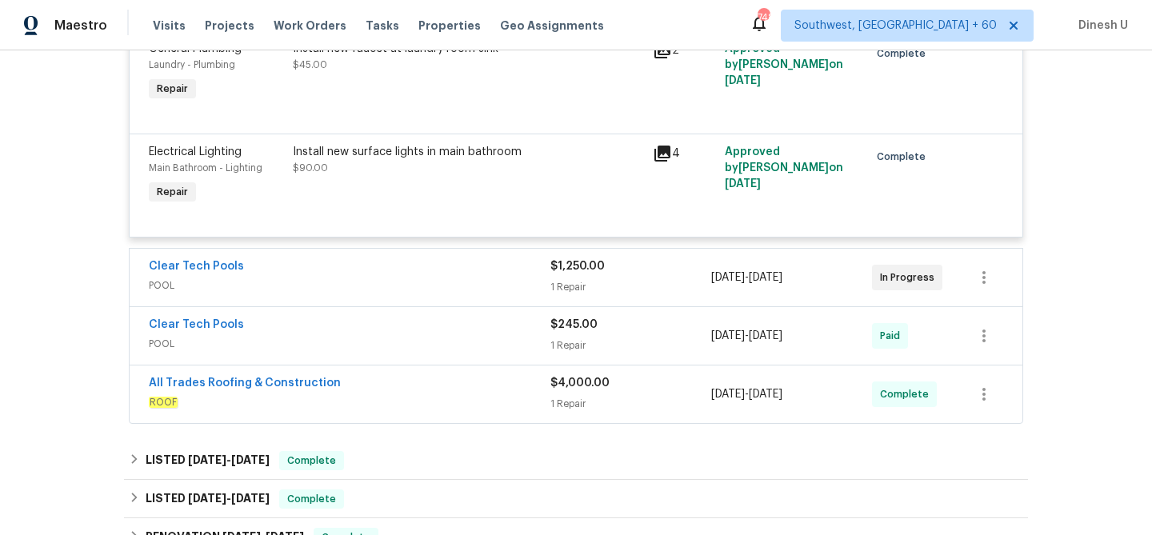
scroll to position [2026, 0]
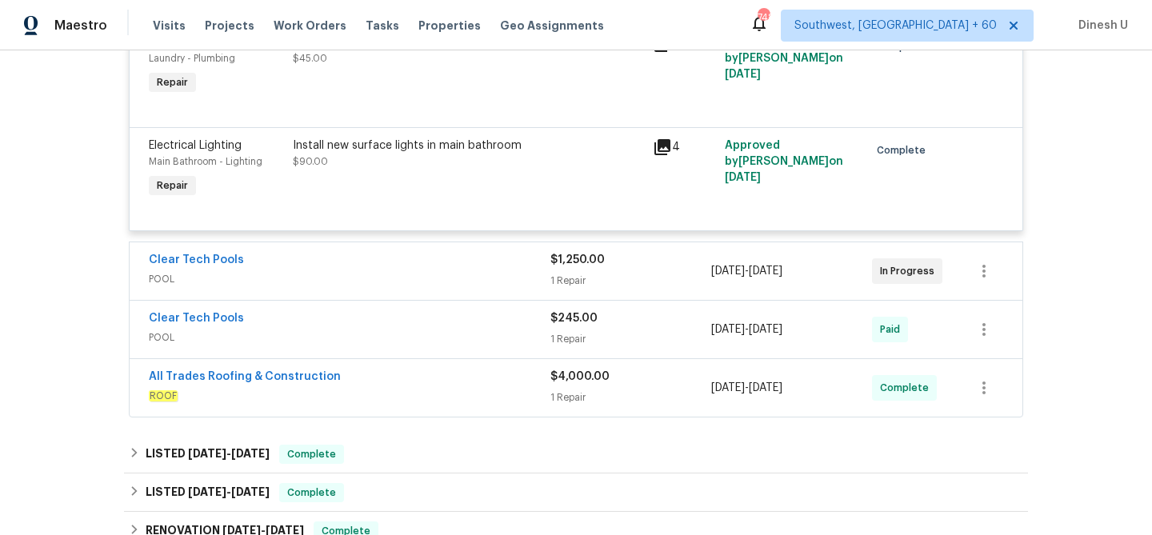
click at [579, 273] on div "1 Repair" at bounding box center [630, 281] width 161 height 16
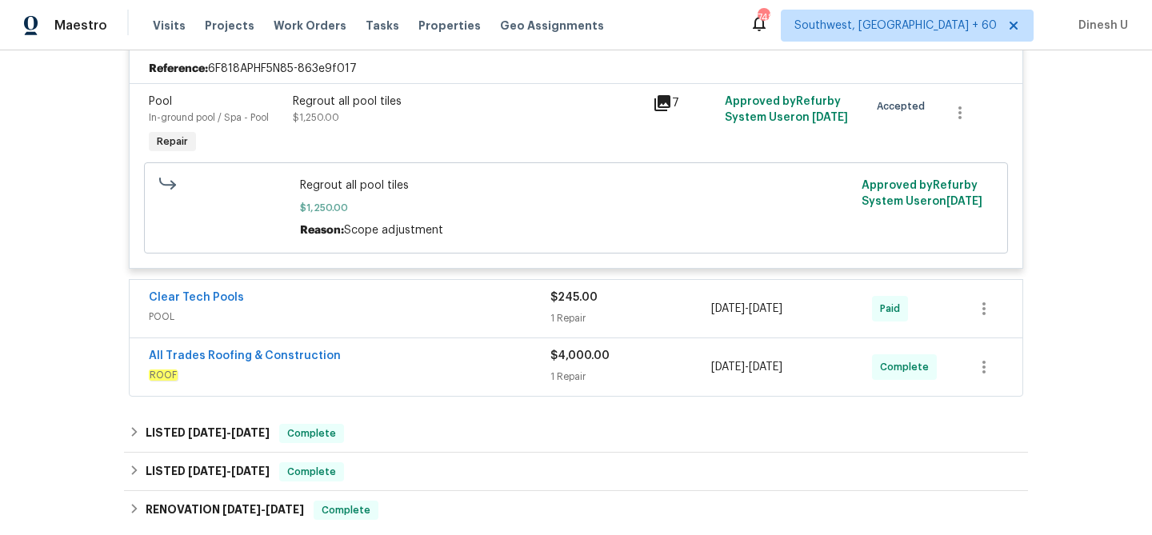
scroll to position [2277, 0]
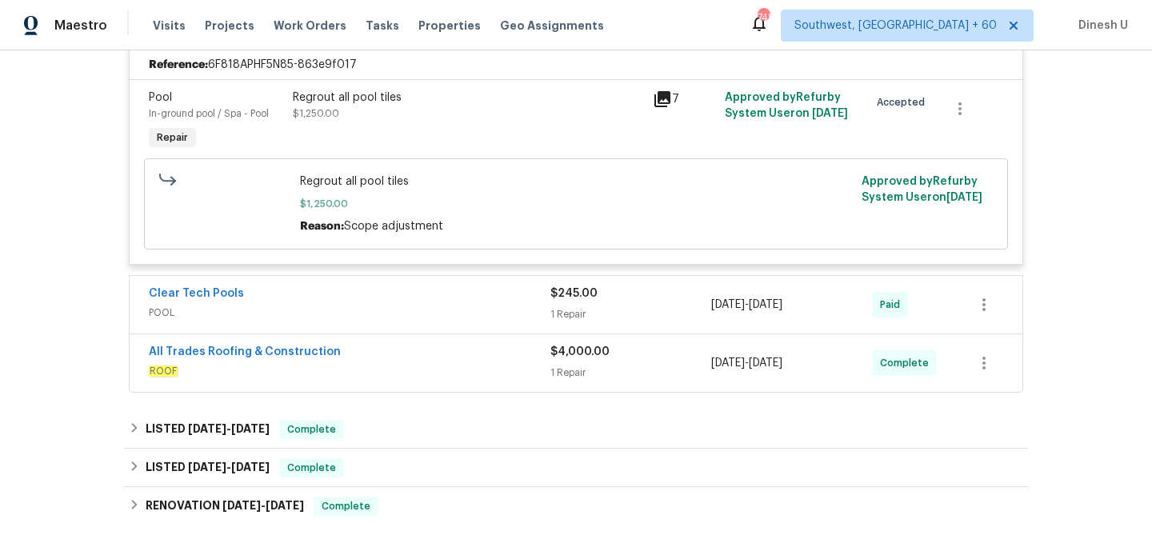
click at [542, 305] on span "POOL" at bounding box center [350, 313] width 402 height 16
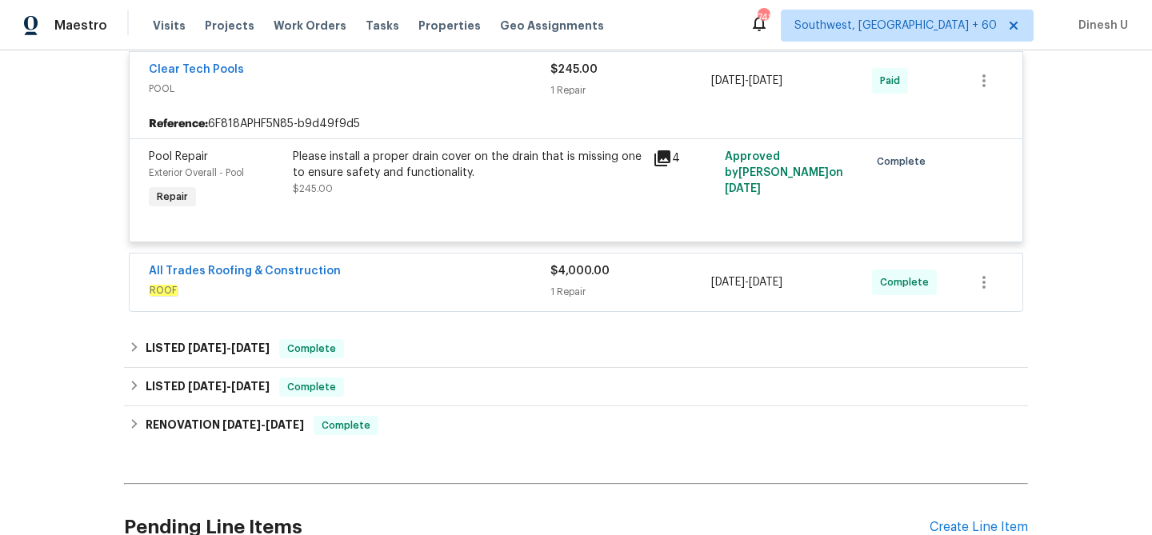
scroll to position [2529, 0]
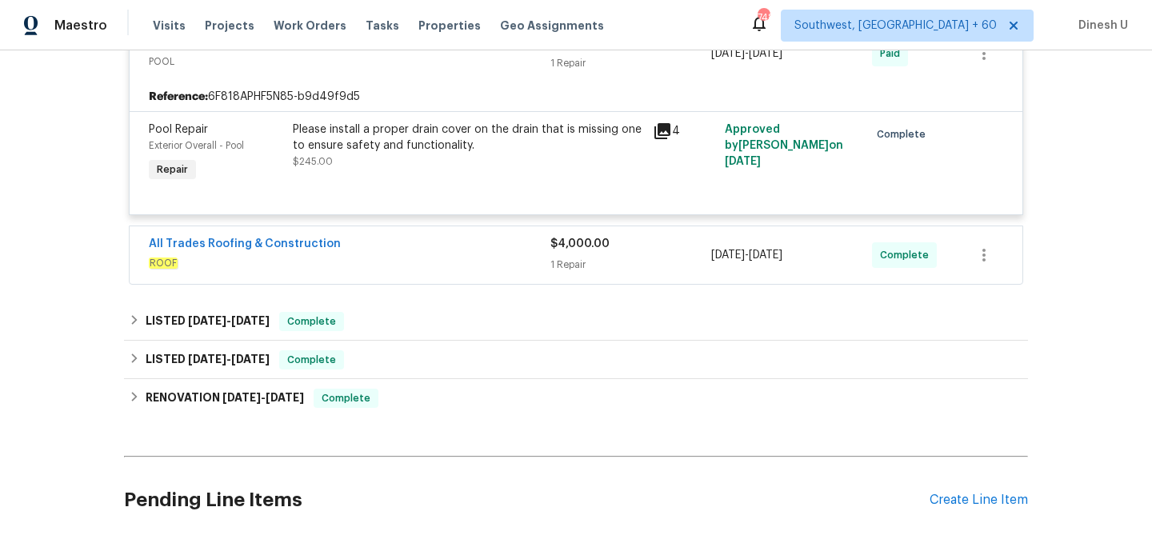
click at [570, 257] on div "1 Repair" at bounding box center [630, 265] width 161 height 16
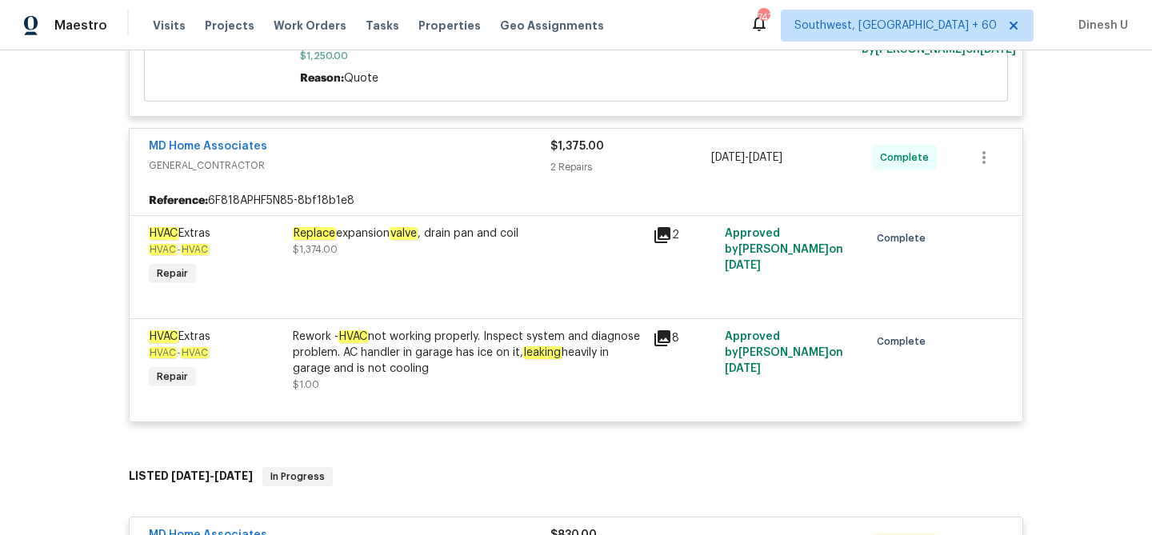
scroll to position [570, 0]
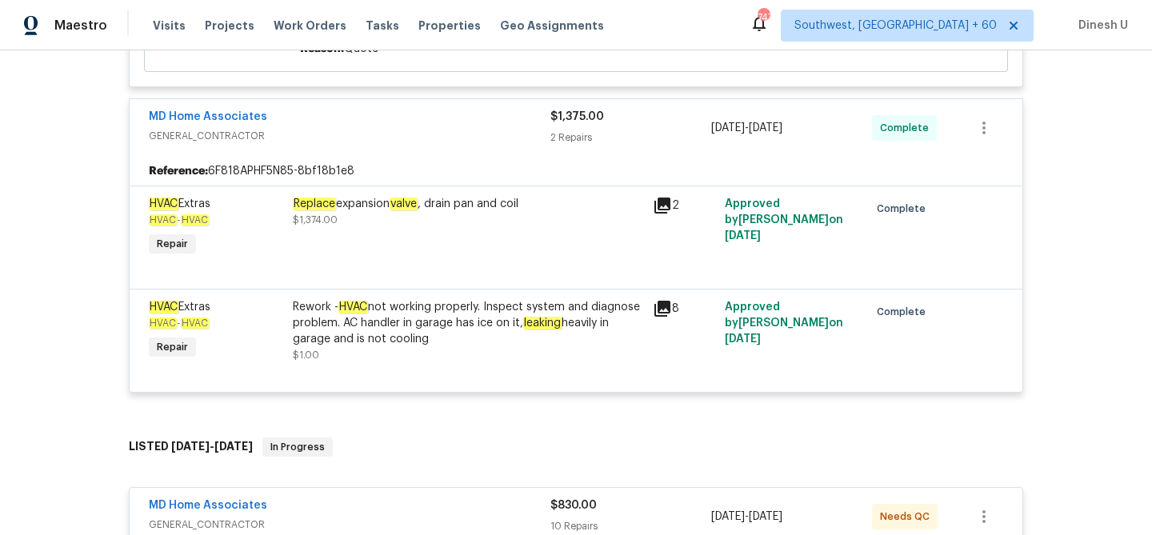
click at [662, 198] on icon at bounding box center [662, 206] width 16 height 16
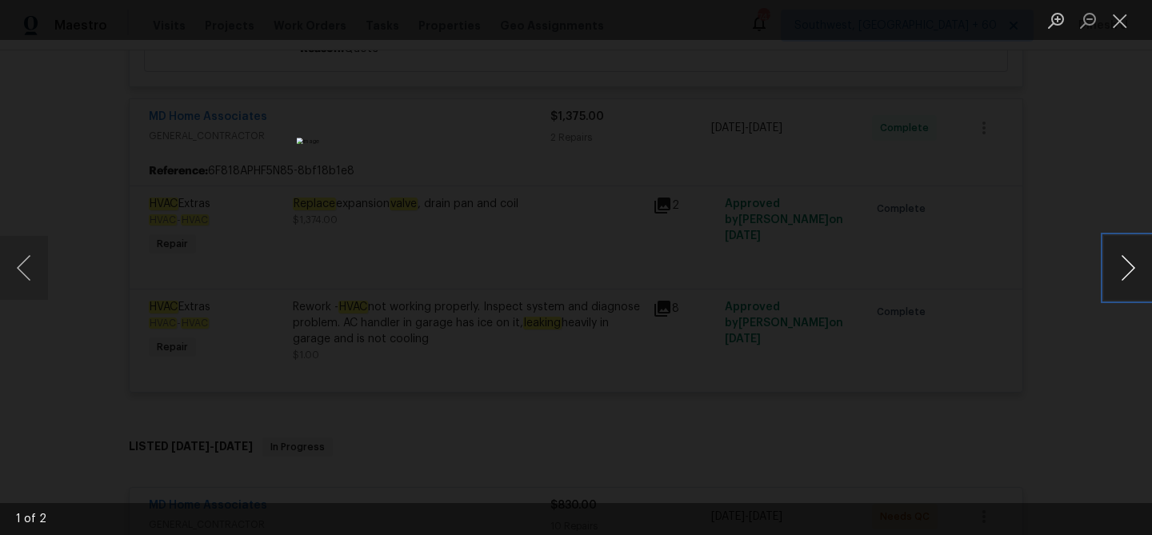
click at [1116, 281] on button "Next image" at bounding box center [1128, 268] width 48 height 64
click at [1119, 23] on button "Close lightbox" at bounding box center [1120, 20] width 32 height 28
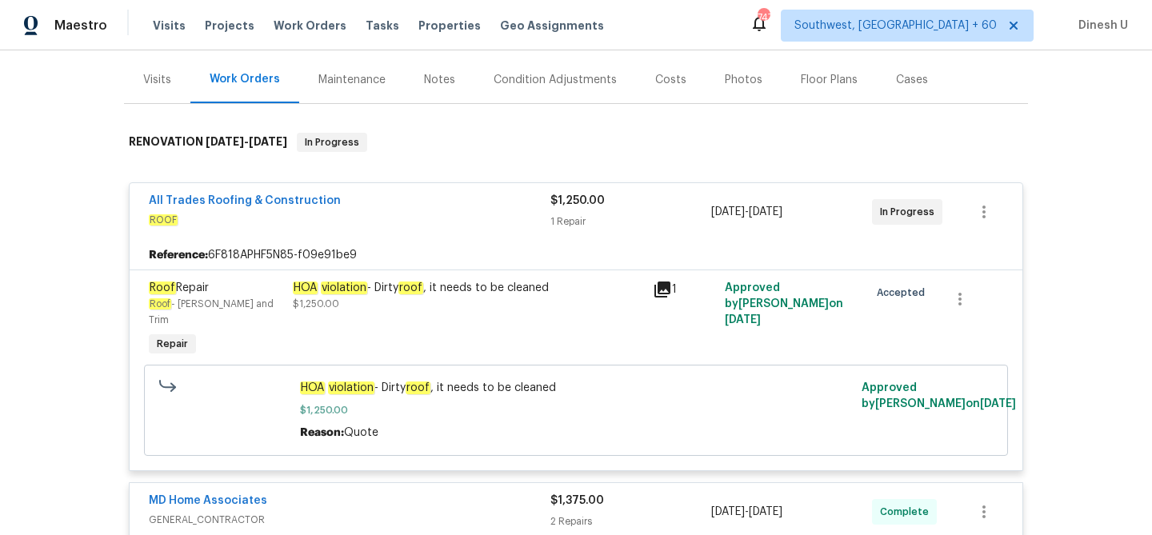
scroll to position [0, 0]
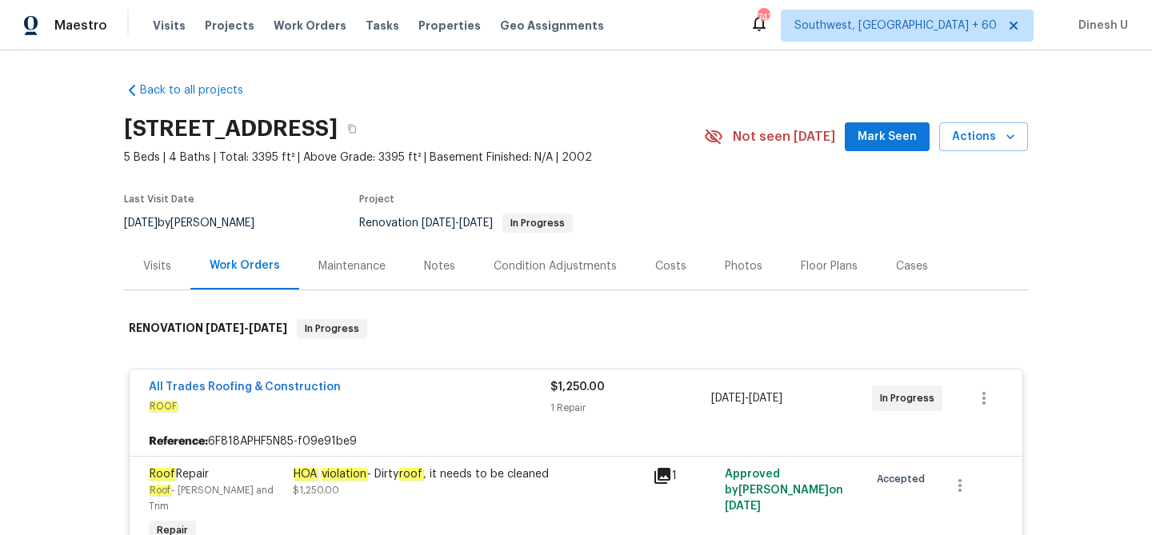
click at [163, 260] on div "Visits" at bounding box center [157, 266] width 28 height 16
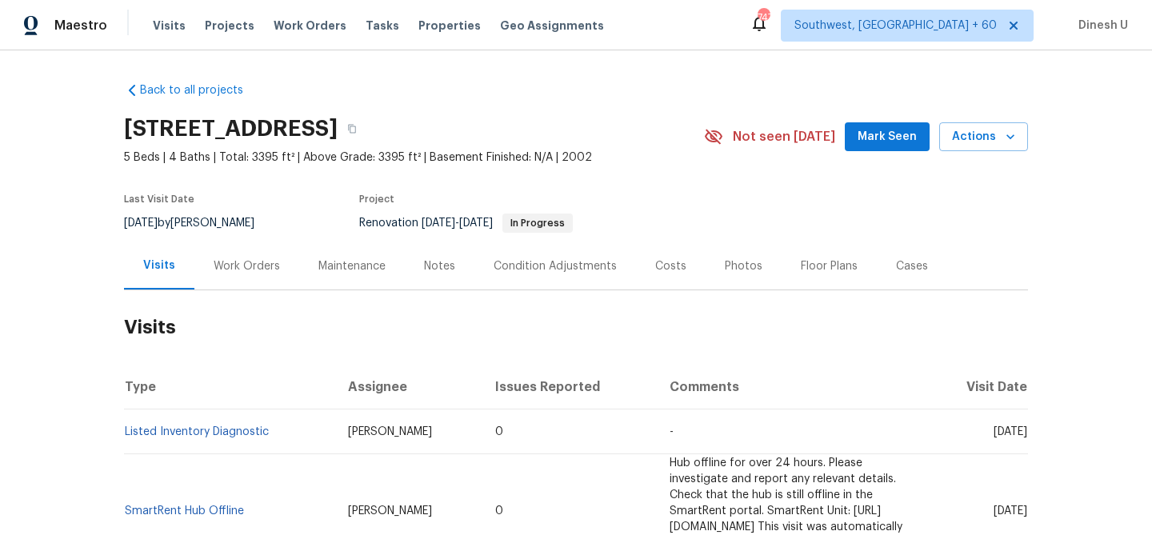
click at [270, 261] on div "Work Orders" at bounding box center [247, 266] width 66 height 16
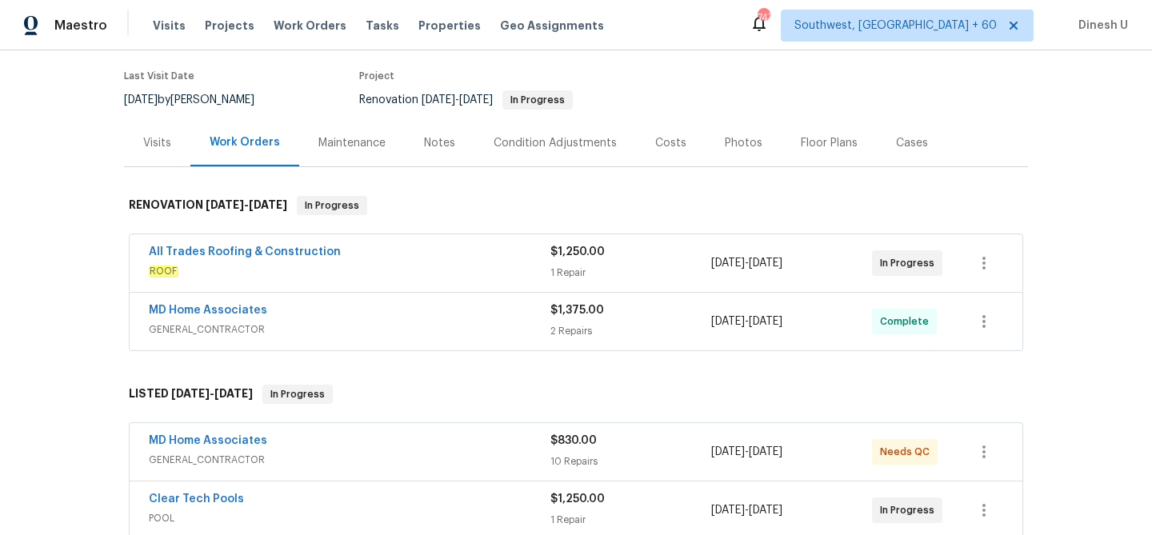
scroll to position [130, 0]
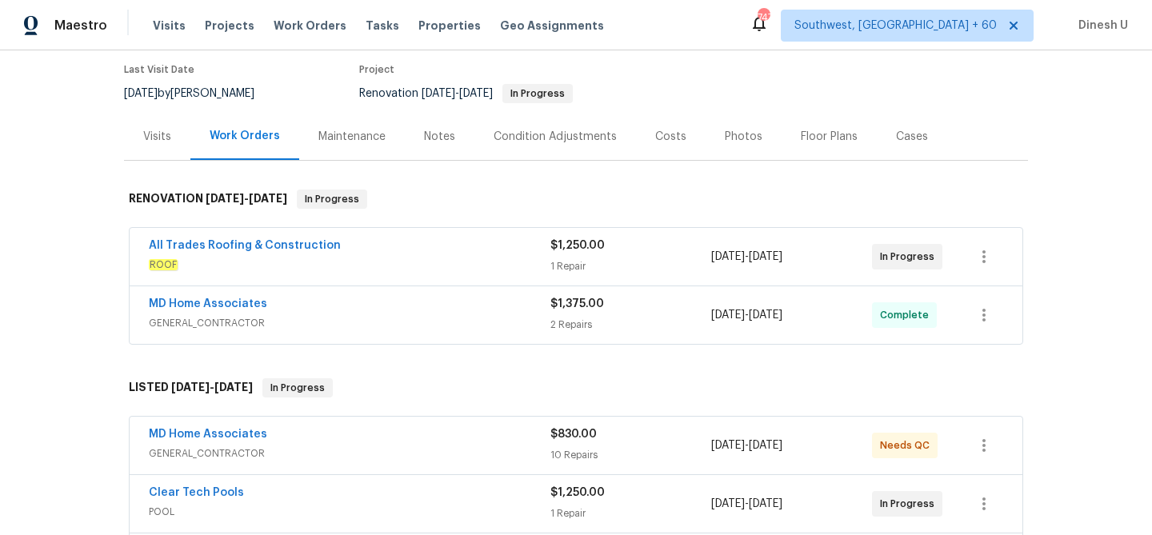
click at [562, 265] on div "1 Repair" at bounding box center [630, 266] width 161 height 16
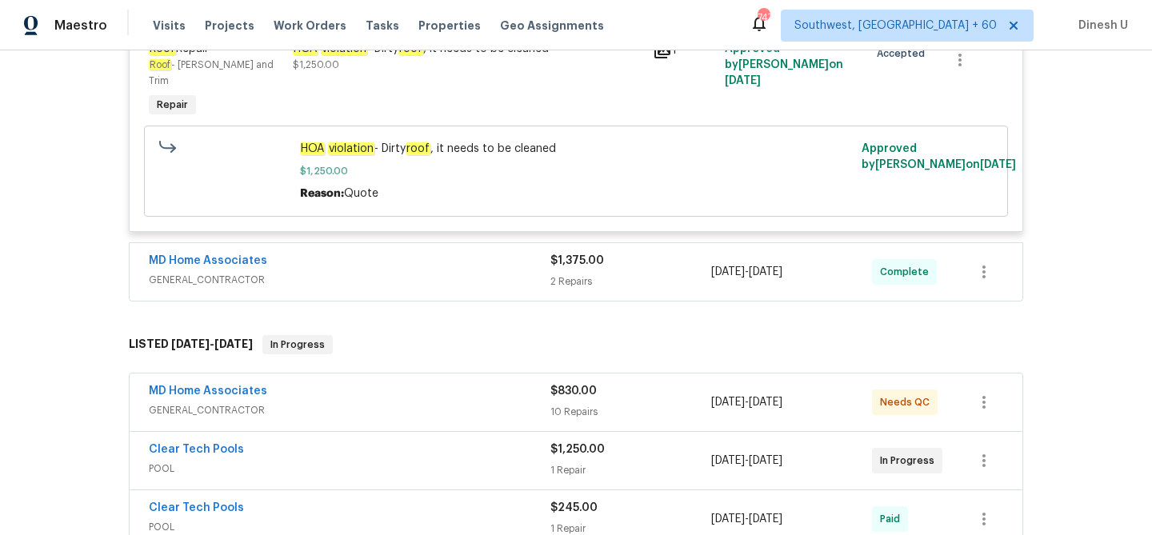
scroll to position [426, 0]
click at [578, 273] on div "2 Repairs" at bounding box center [630, 281] width 161 height 16
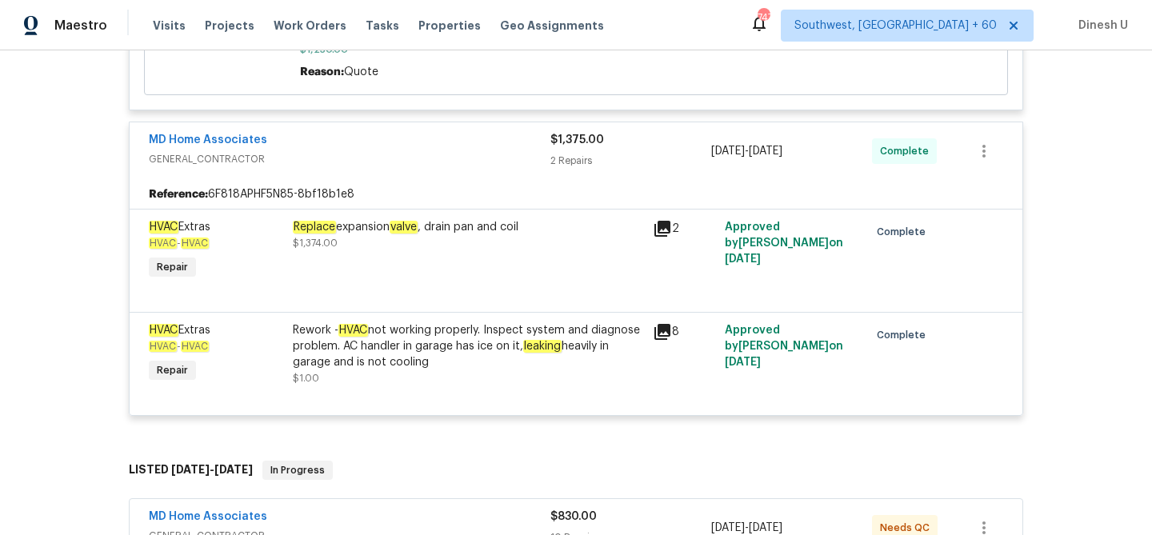
scroll to position [551, 0]
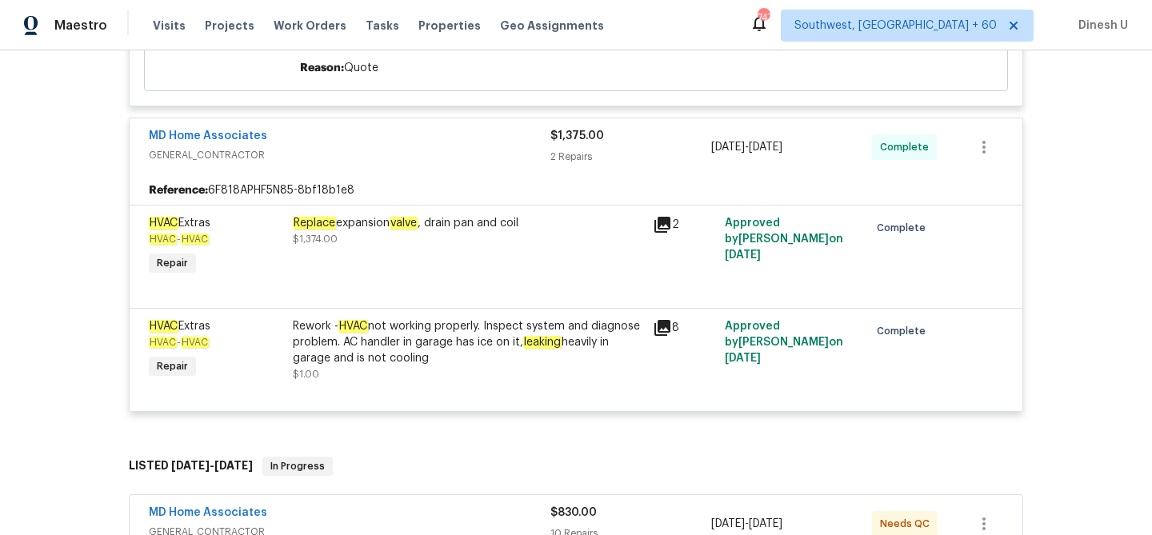
click at [349, 219] on div "Replace expansion valve , drain pan and coil $1,374.00" at bounding box center [468, 231] width 350 height 32
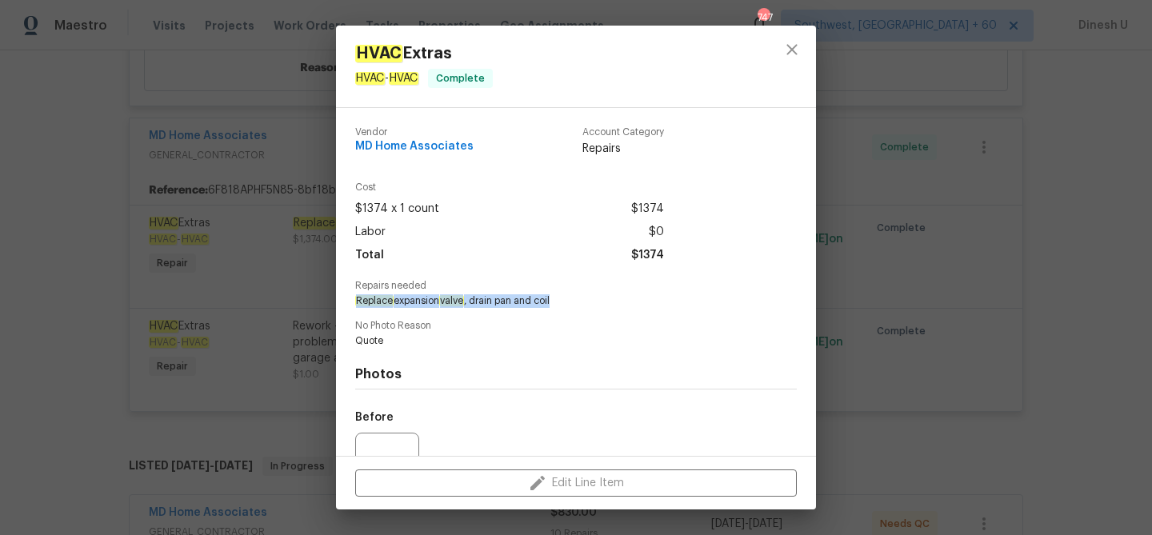
drag, startPoint x: 358, startPoint y: 299, endPoint x: 561, endPoint y: 301, distance: 203.2
click at [561, 301] on span "Replace expansion valve , drain pan and coil" at bounding box center [554, 301] width 398 height 14
copy span "Replace expansion valve , drain pan and coil"
click at [174, 234] on div "HVAC Extras HVAC - HVAC Complete Vendor MD Home Associates Account Category Rep…" at bounding box center [576, 267] width 1152 height 535
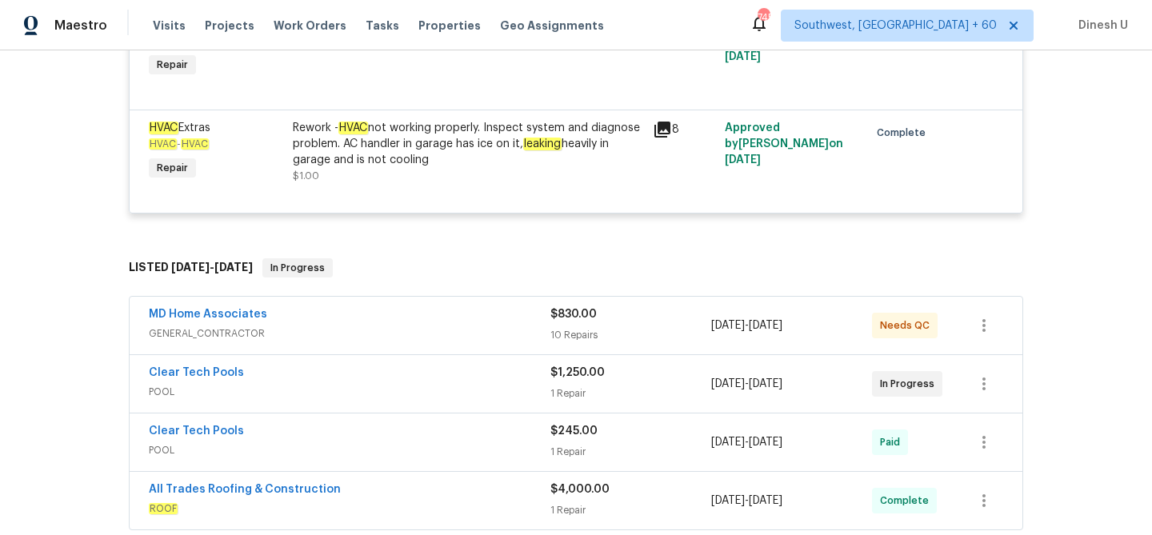
scroll to position [824, 0]
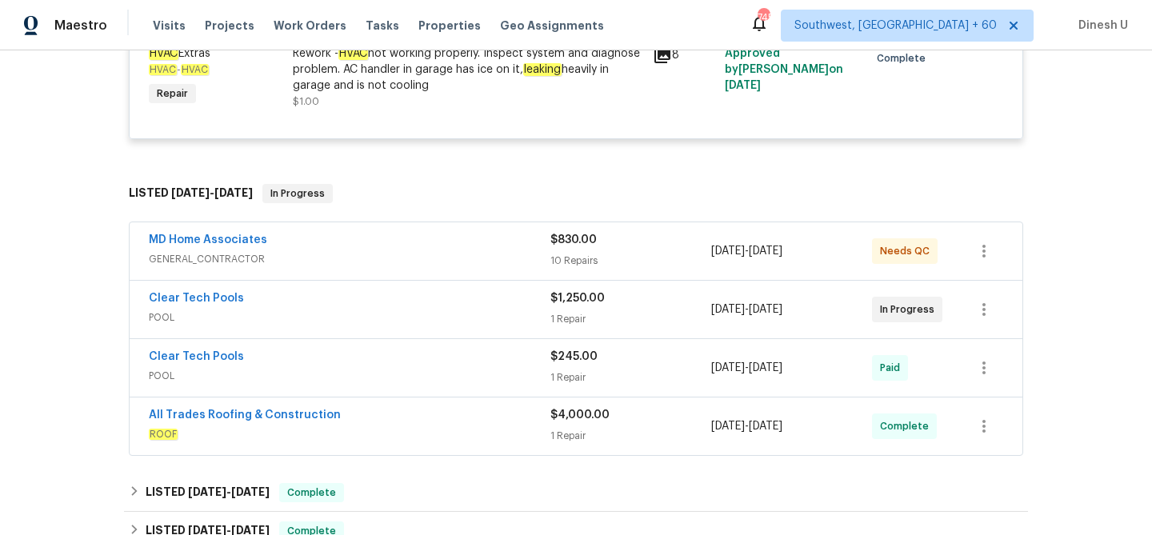
click at [590, 253] on div "10 Repairs" at bounding box center [630, 261] width 161 height 16
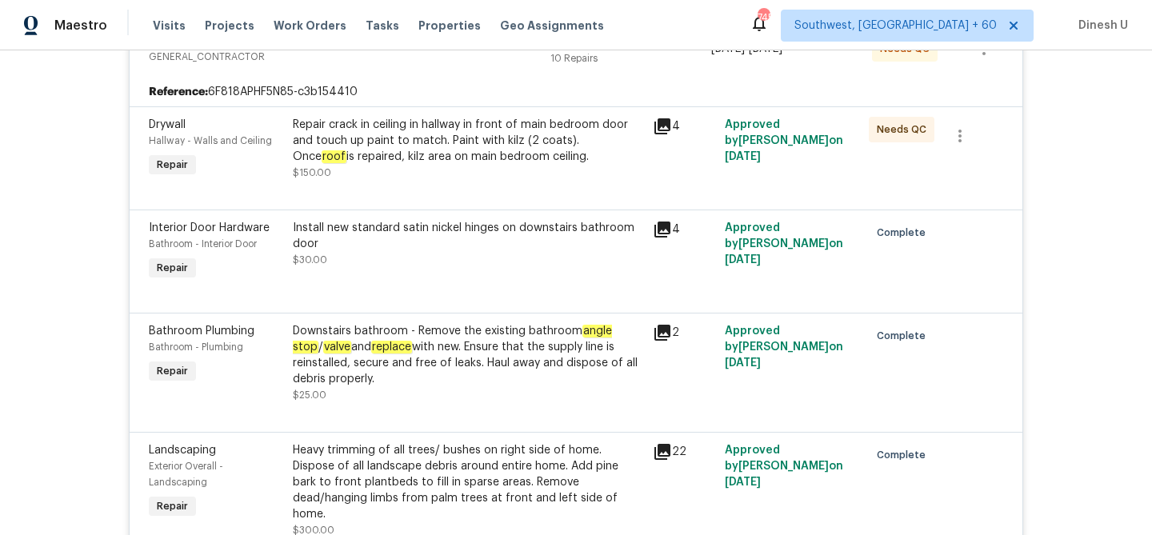
scroll to position [1026, 0]
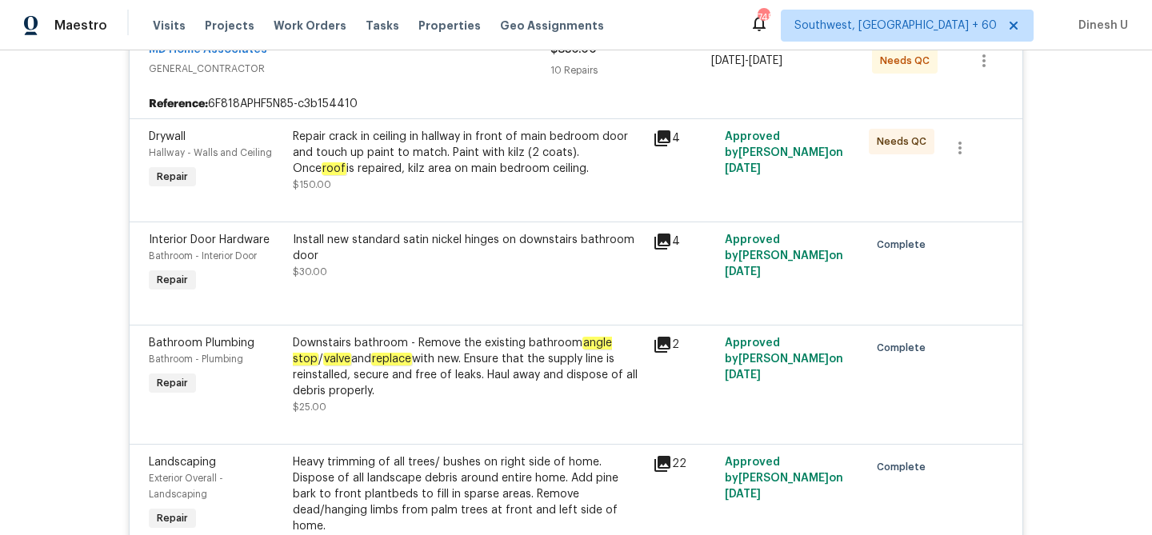
click at [664, 130] on icon at bounding box center [662, 138] width 16 height 16
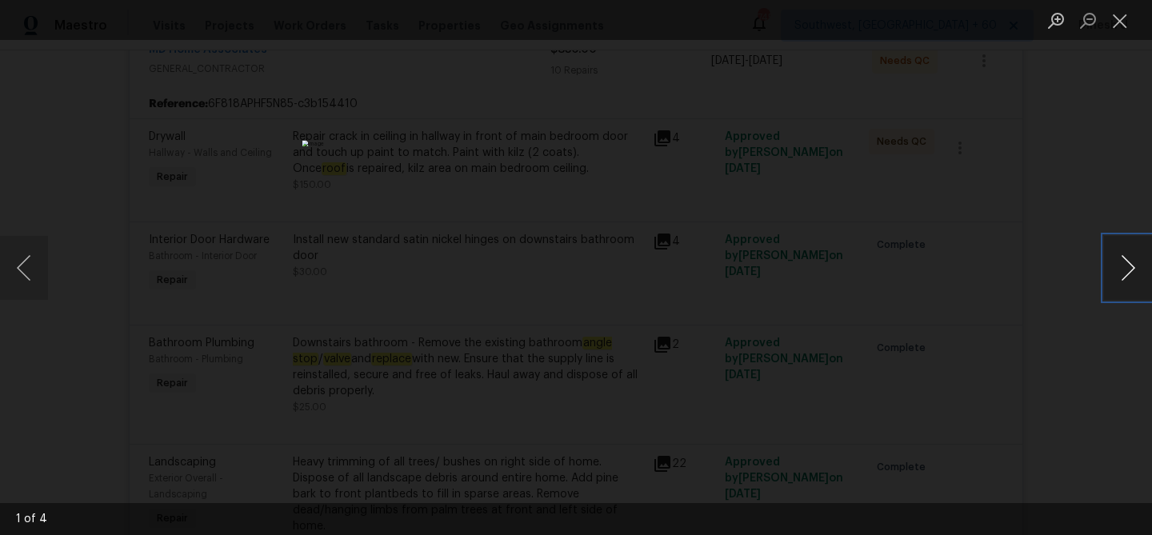
click at [1110, 264] on button "Next image" at bounding box center [1128, 268] width 48 height 64
click at [1110, 262] on button "Next image" at bounding box center [1128, 268] width 48 height 64
click at [1122, 15] on button "Close lightbox" at bounding box center [1120, 20] width 32 height 28
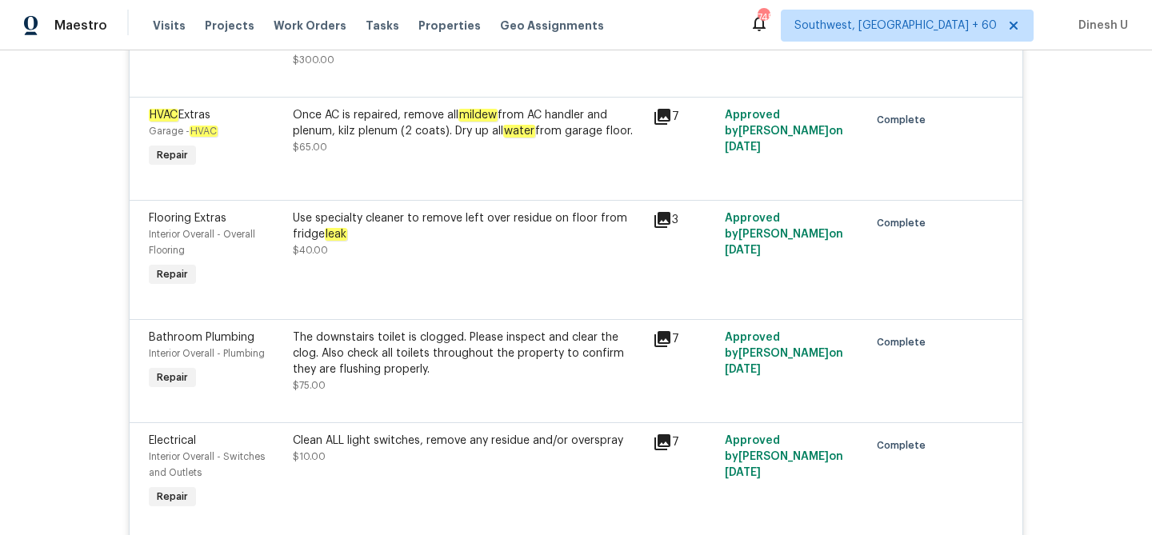
scroll to position [1519, 0]
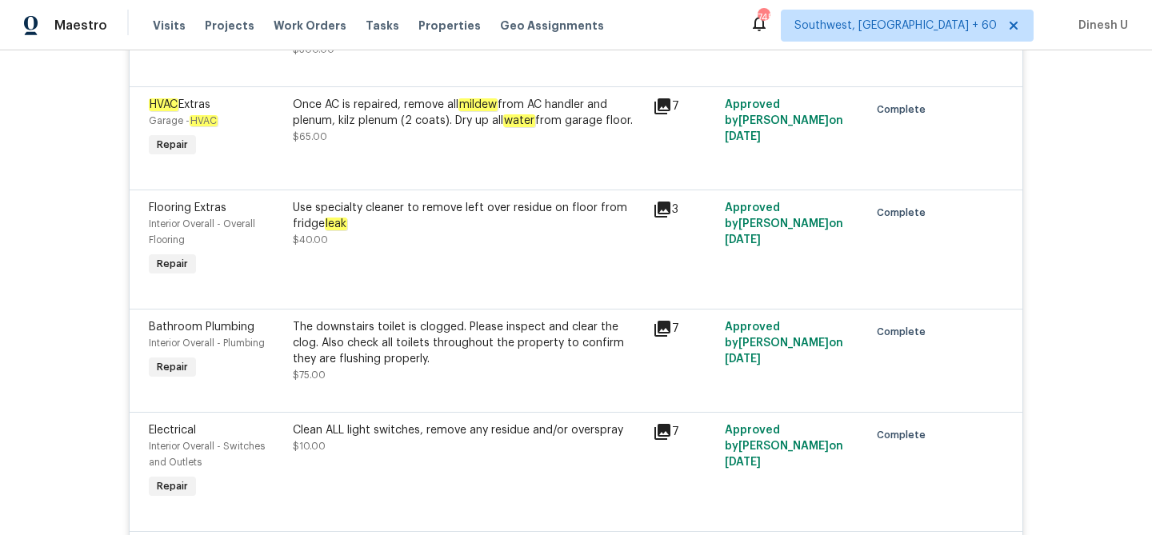
click at [666, 92] on div "7" at bounding box center [684, 129] width 72 height 74
click at [661, 97] on icon at bounding box center [662, 106] width 19 height 19
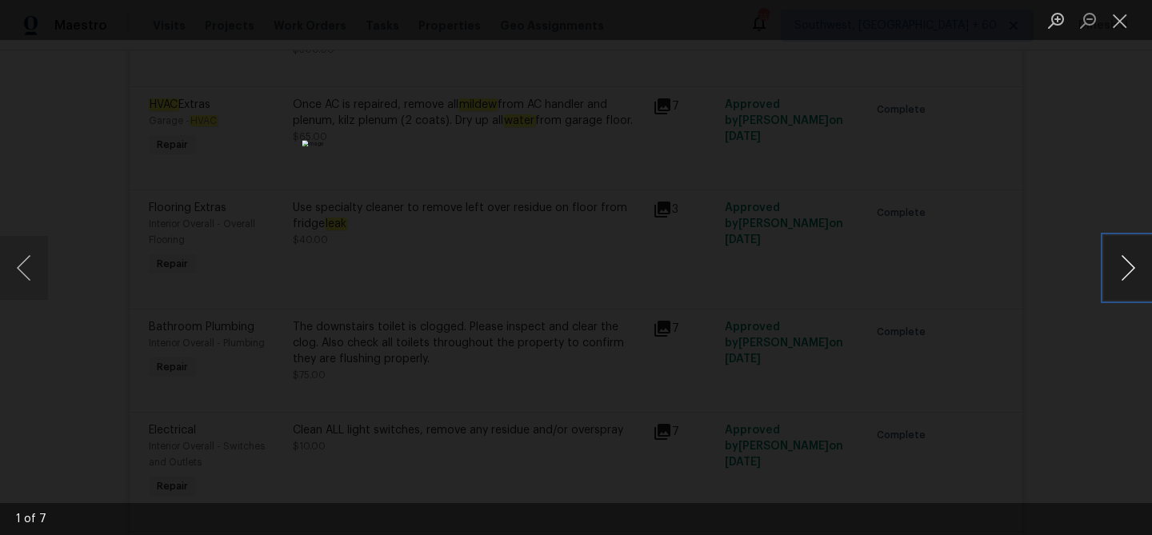
click at [1134, 266] on button "Next image" at bounding box center [1128, 268] width 48 height 64
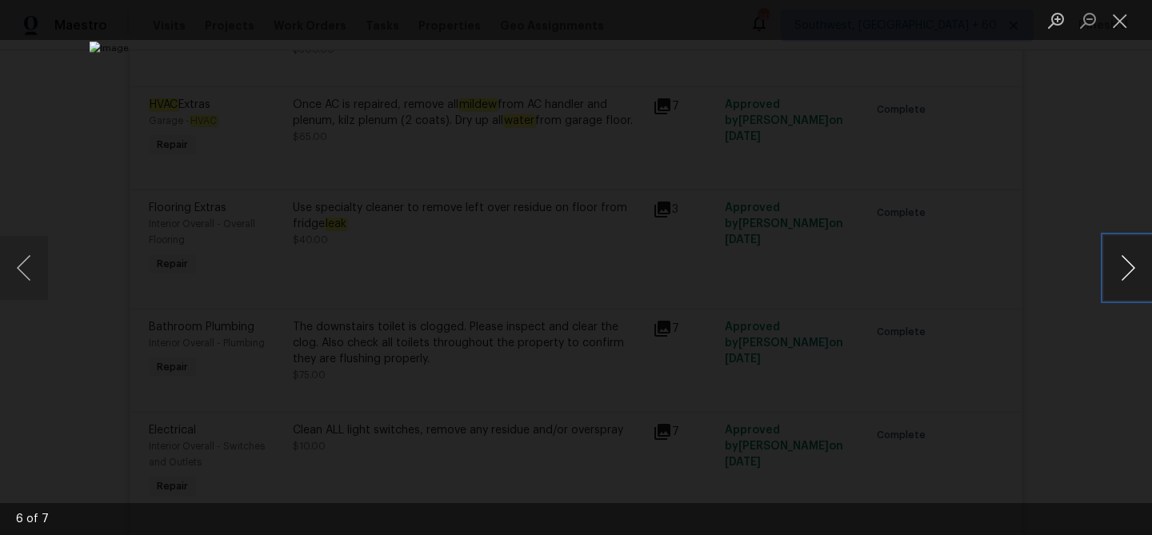
click at [1134, 266] on button "Next image" at bounding box center [1128, 268] width 48 height 64
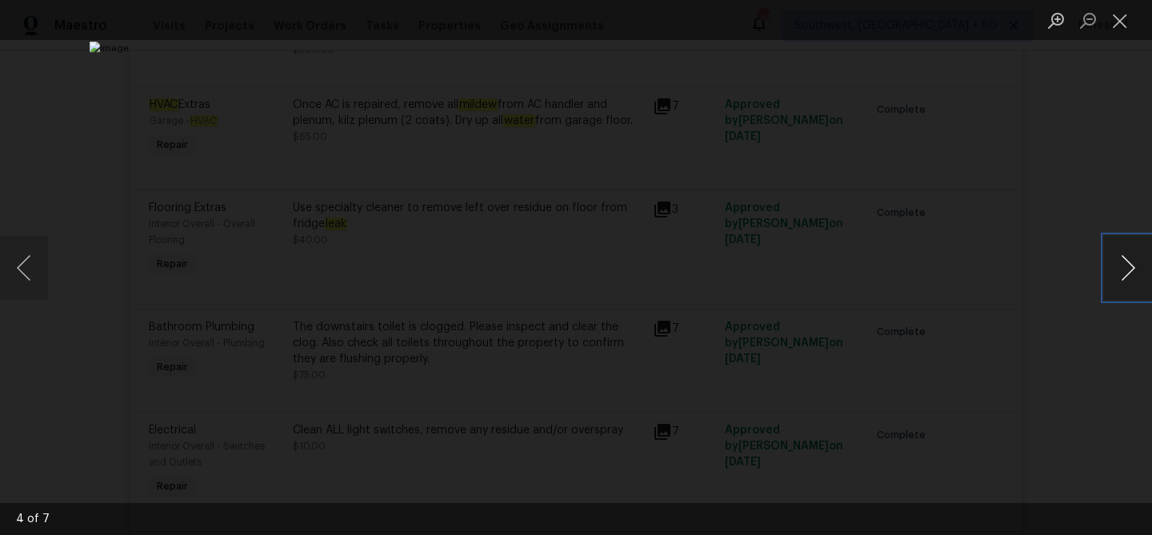
click at [1134, 266] on button "Next image" at bounding box center [1128, 268] width 48 height 64
click at [1128, 22] on button "Close lightbox" at bounding box center [1120, 20] width 32 height 28
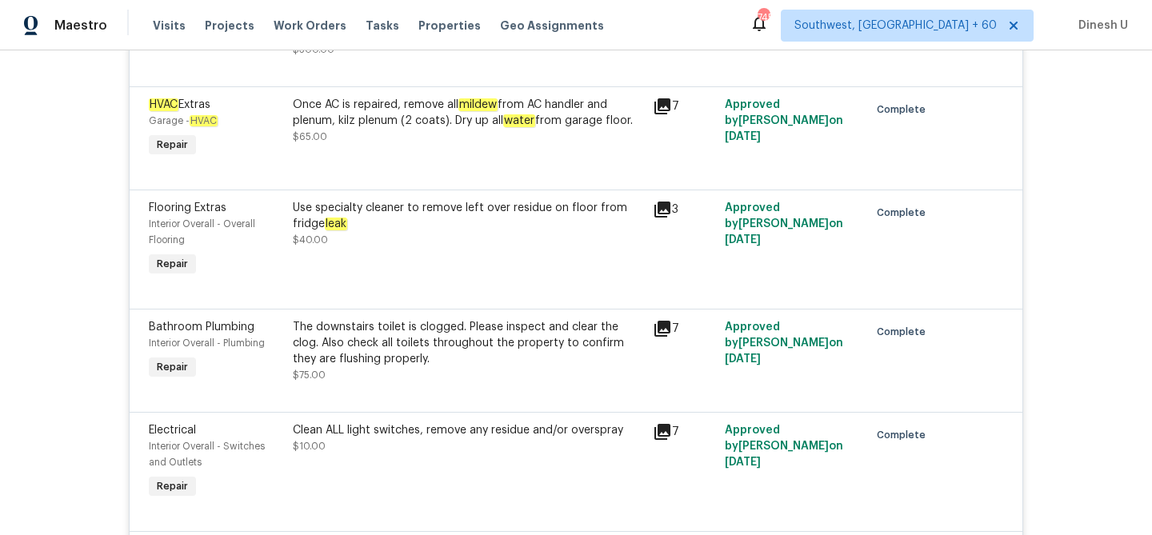
click at [664, 98] on icon at bounding box center [662, 106] width 16 height 16
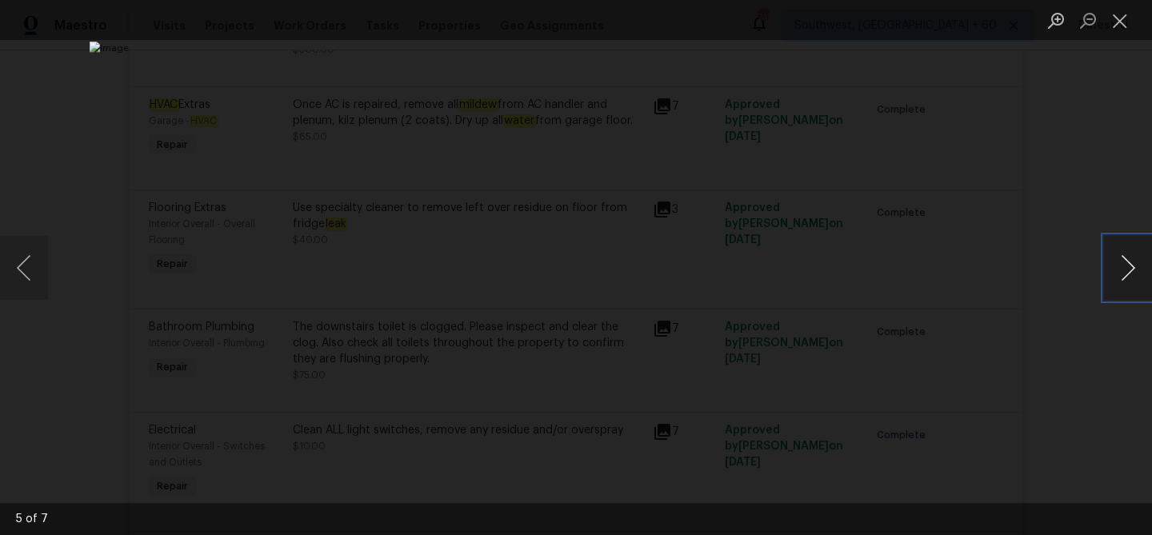
click at [1118, 266] on button "Next image" at bounding box center [1128, 268] width 48 height 64
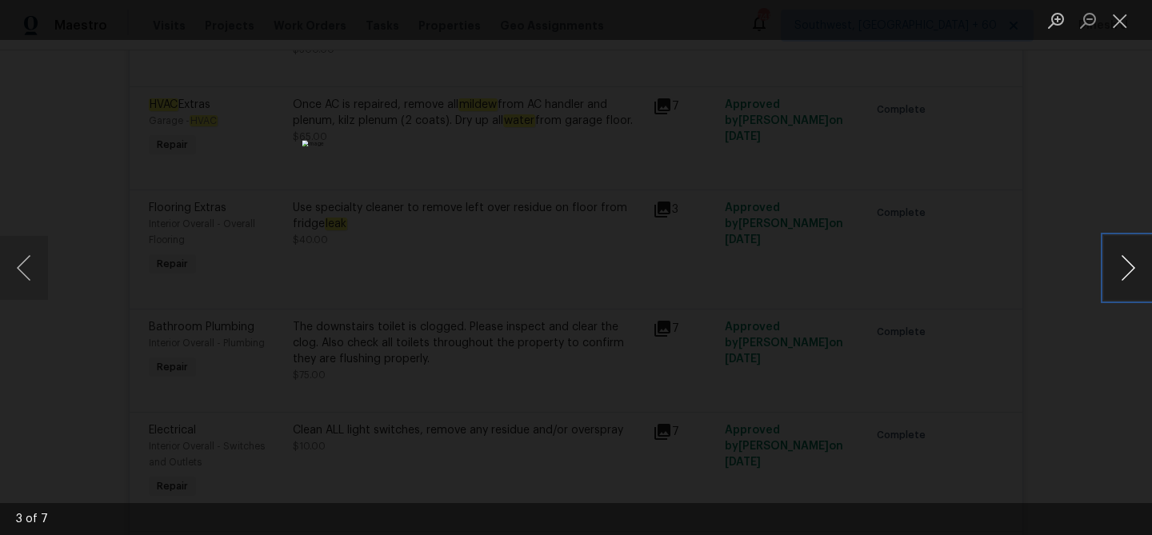
click at [1118, 266] on button "Next image" at bounding box center [1128, 268] width 48 height 64
click at [1107, 18] on button "Close lightbox" at bounding box center [1120, 20] width 32 height 28
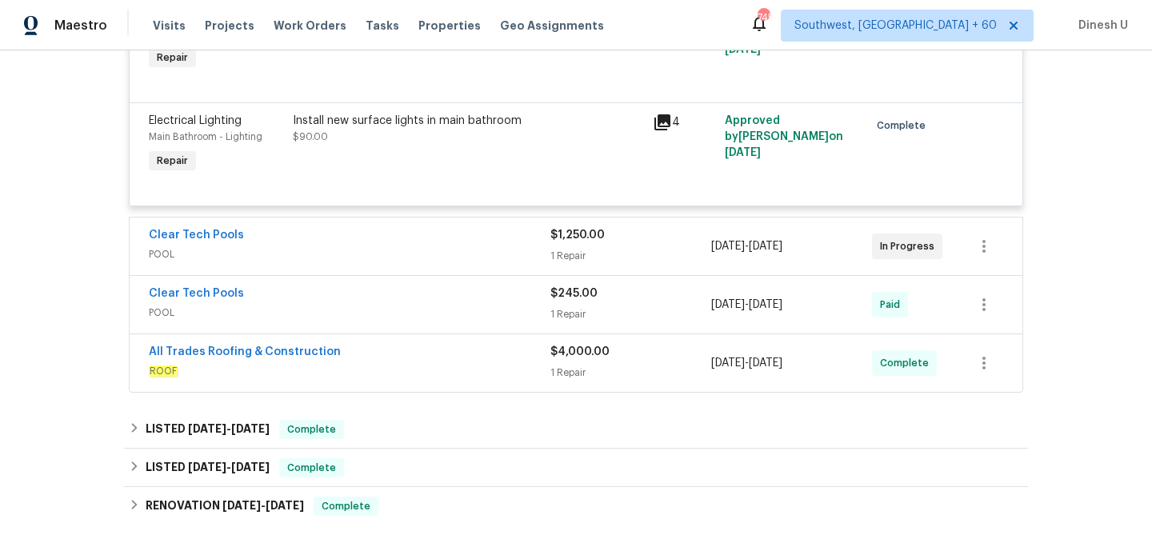
scroll to position [2087, 0]
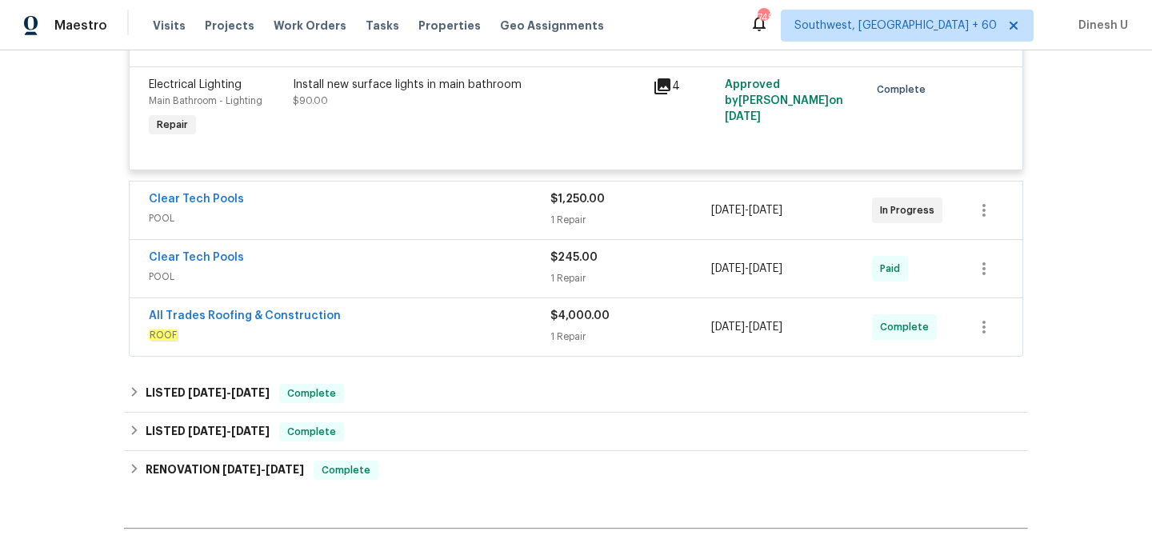
click at [587, 212] on div "1 Repair" at bounding box center [630, 220] width 161 height 16
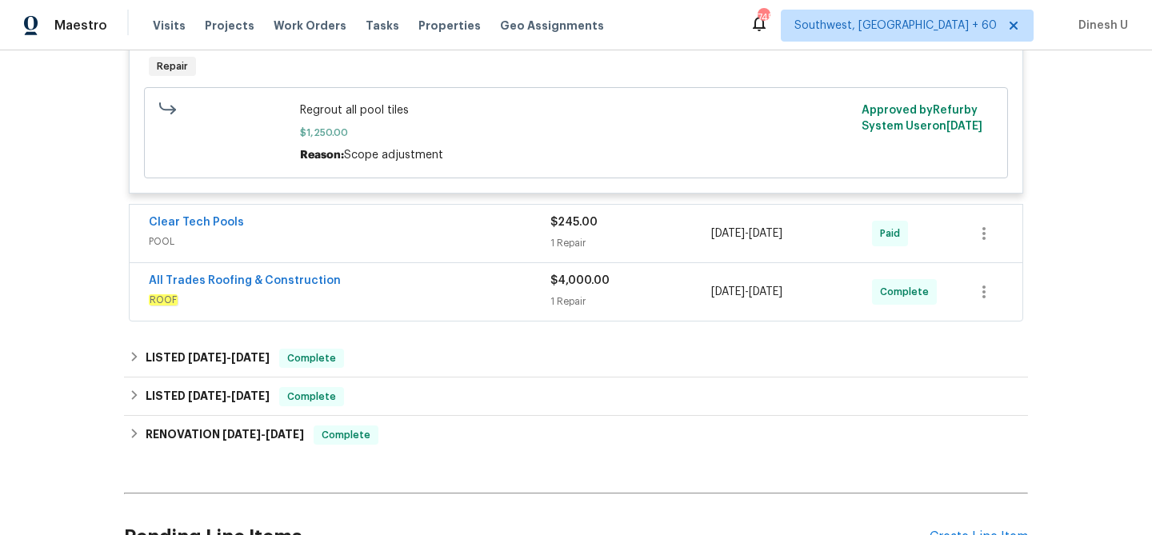
scroll to position [2372, 0]
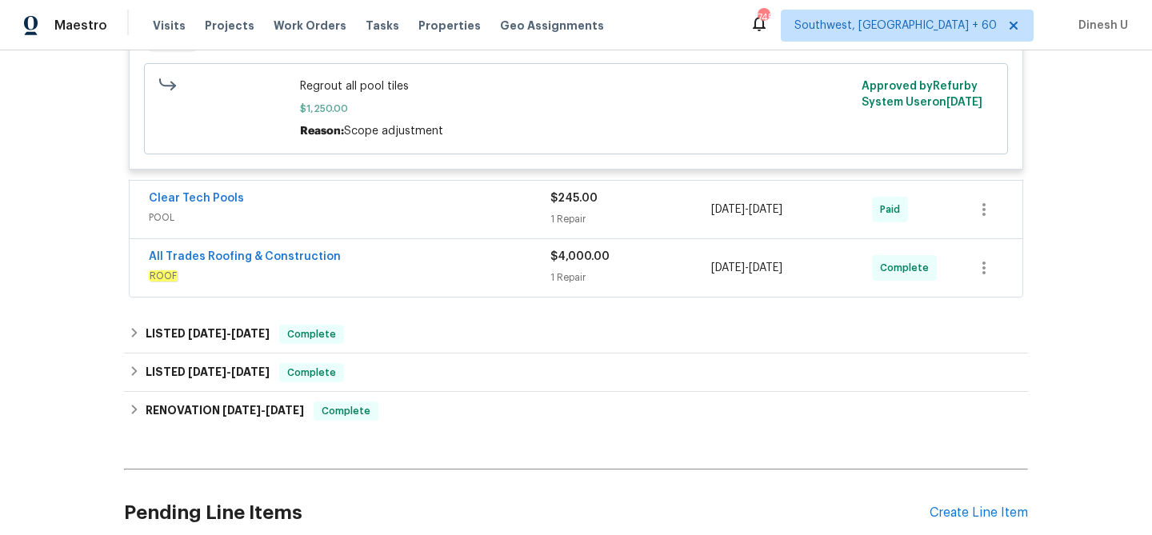
click at [566, 211] on div "1 Repair" at bounding box center [630, 219] width 161 height 16
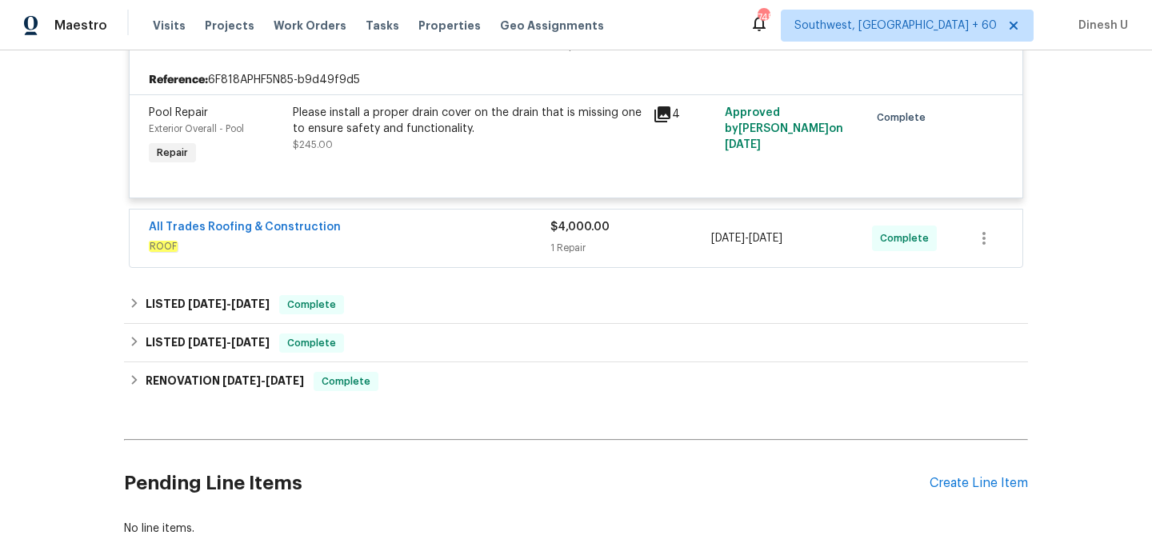
scroll to position [2551, 0]
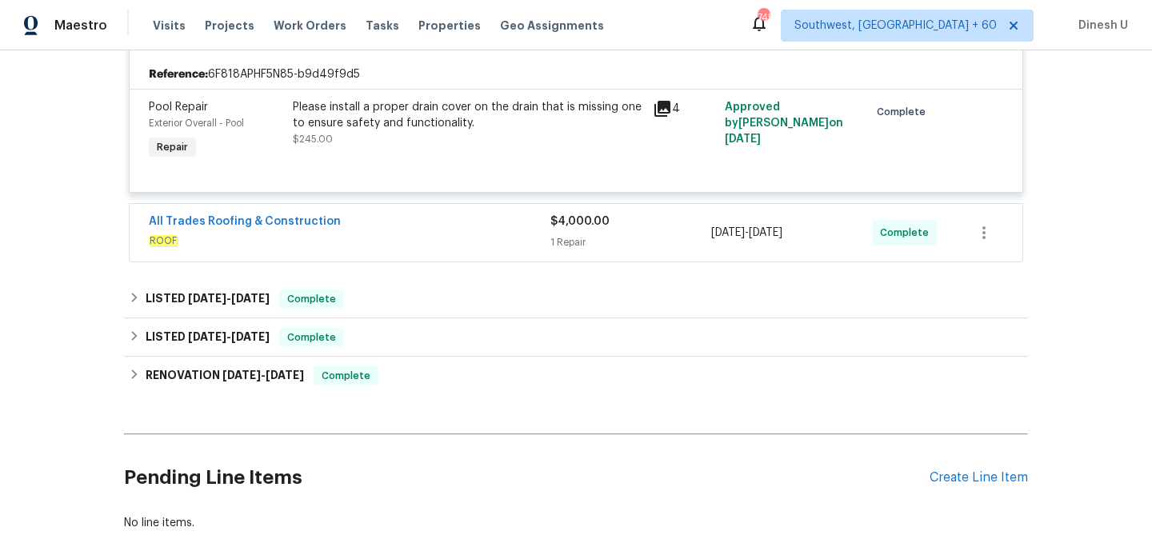
click at [565, 214] on div "$4,000.00 1 Repair" at bounding box center [630, 233] width 161 height 38
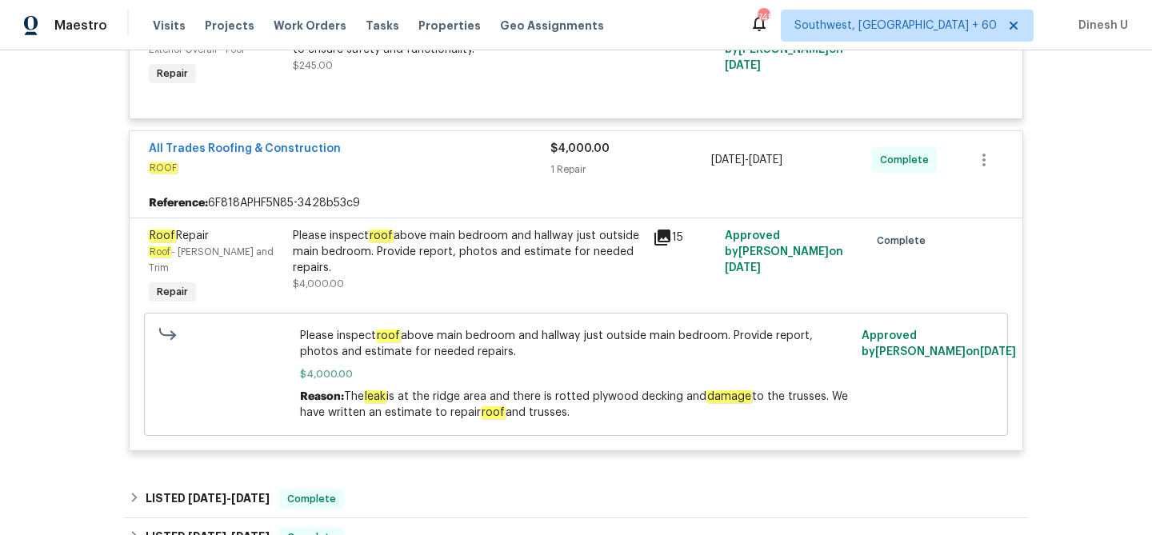
scroll to position [2611, 0]
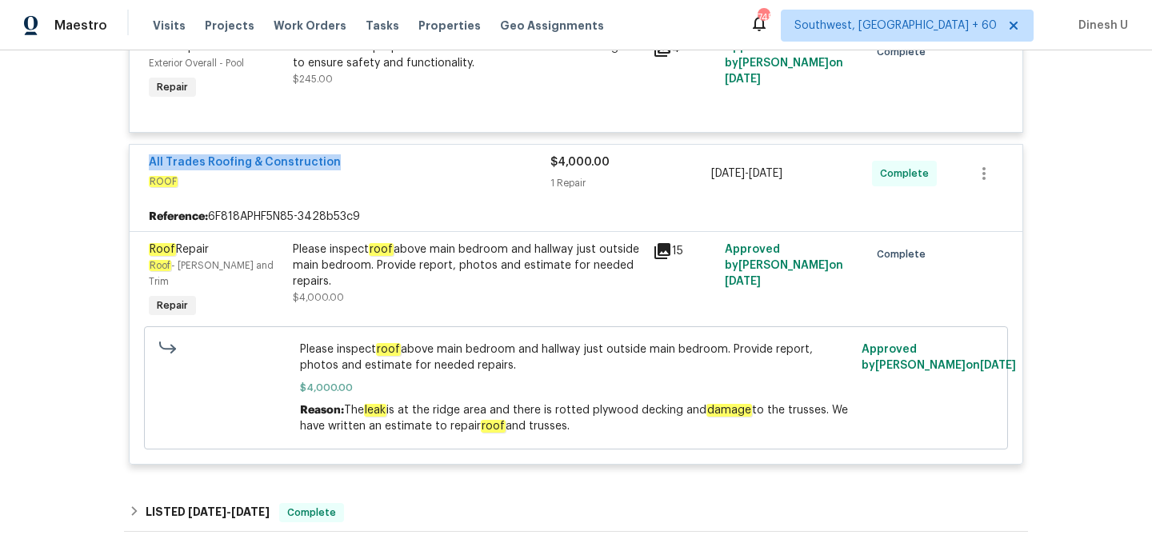
click at [658, 243] on icon at bounding box center [662, 251] width 16 height 16
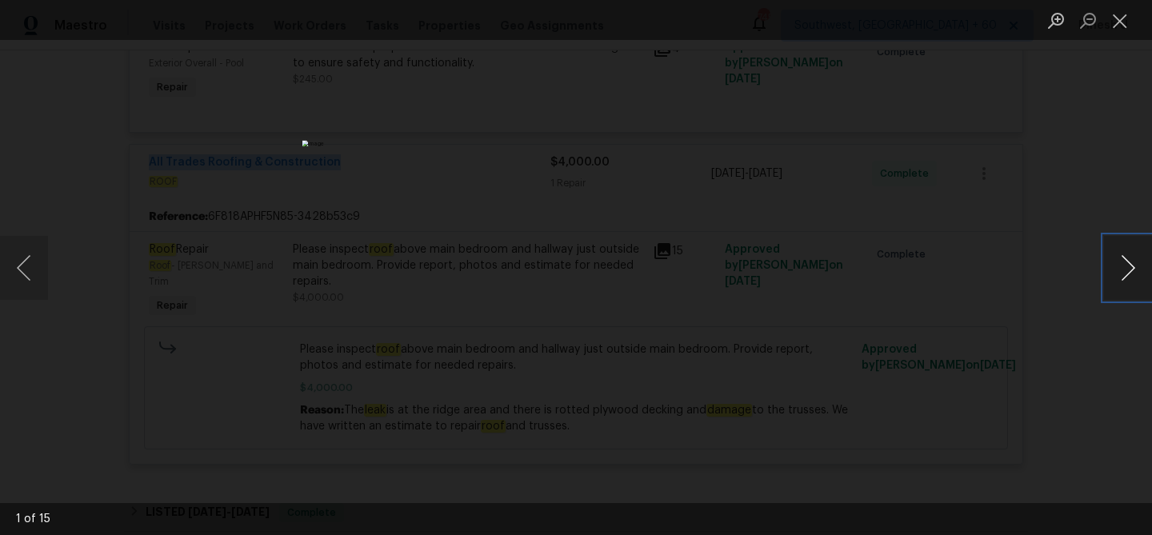
click at [1133, 280] on button "Next image" at bounding box center [1128, 268] width 48 height 64
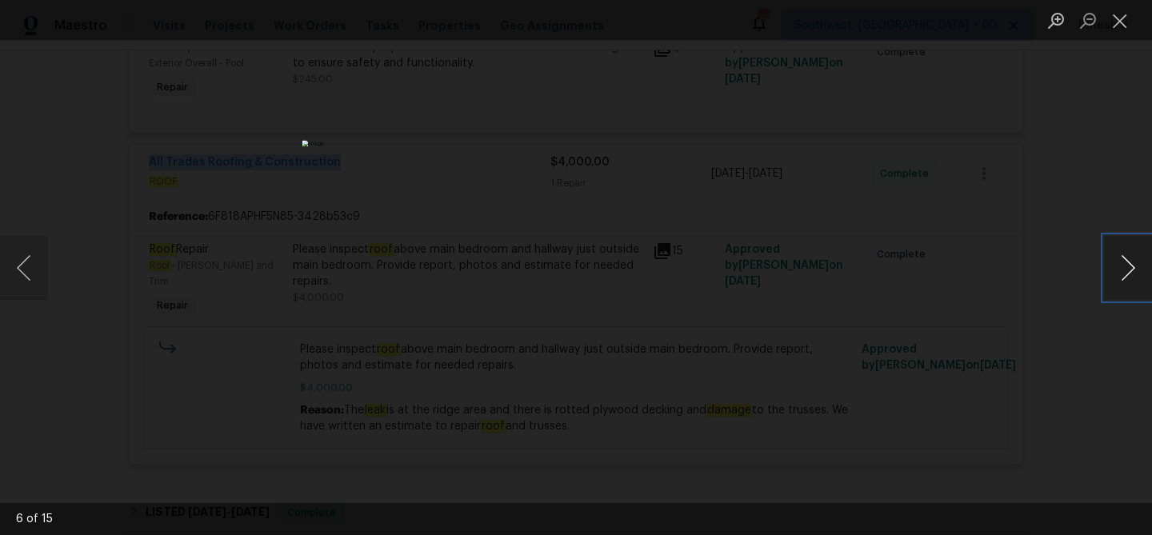
click at [1133, 280] on button "Next image" at bounding box center [1128, 268] width 48 height 64
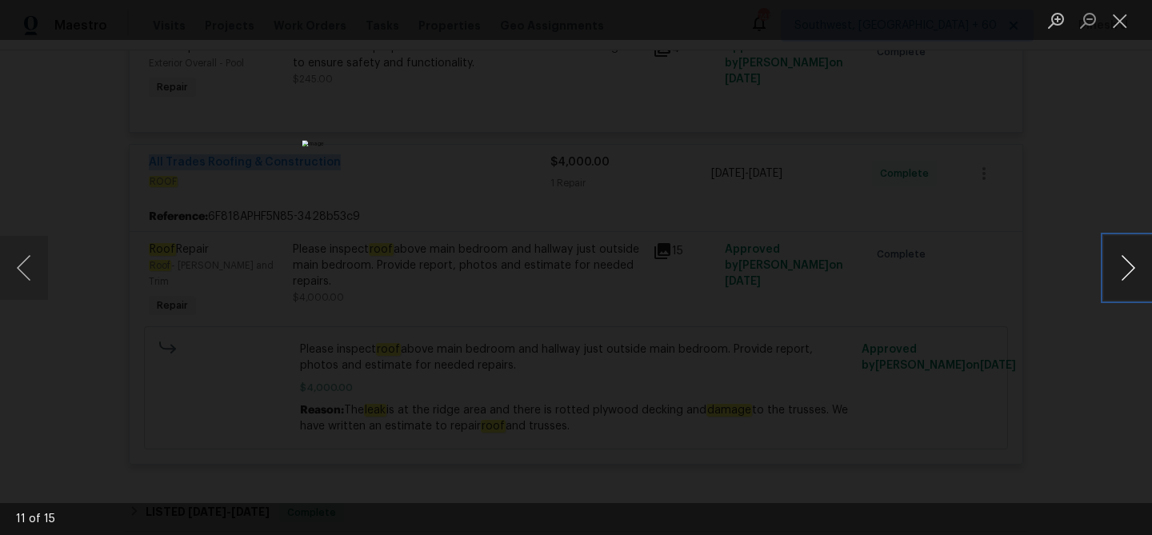
click at [1133, 280] on button "Next image" at bounding box center [1128, 268] width 48 height 64
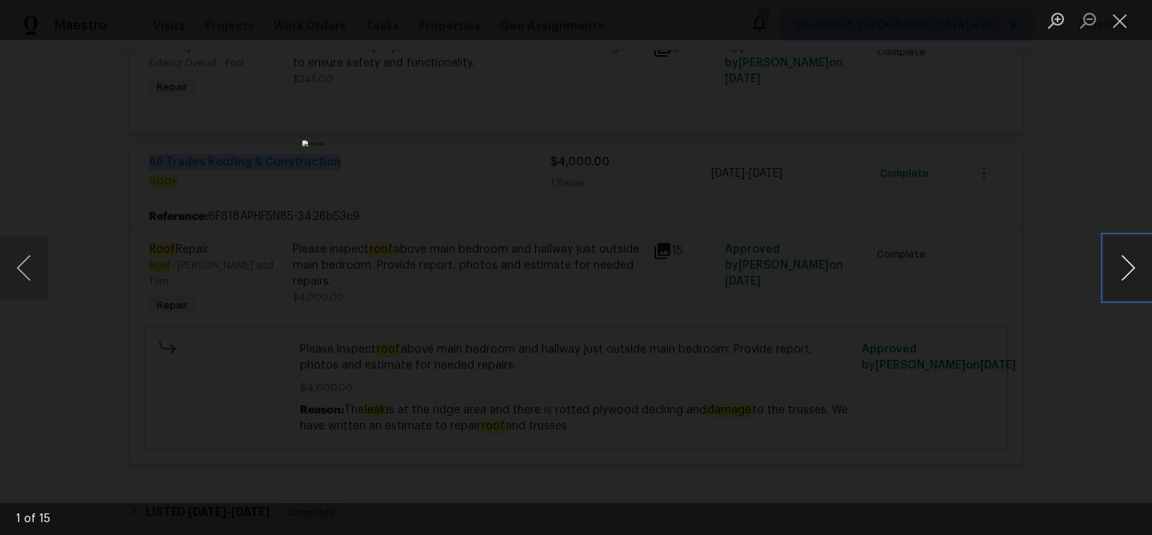
click at [1133, 280] on button "Next image" at bounding box center [1128, 268] width 48 height 64
click at [1119, 18] on button "Close lightbox" at bounding box center [1120, 20] width 32 height 28
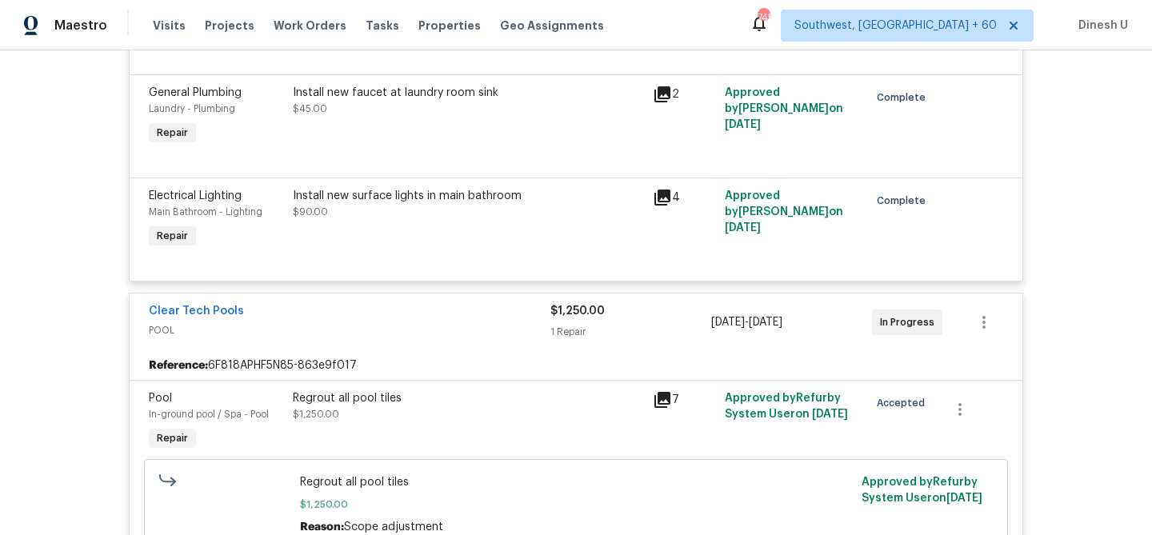
scroll to position [1969, 0]
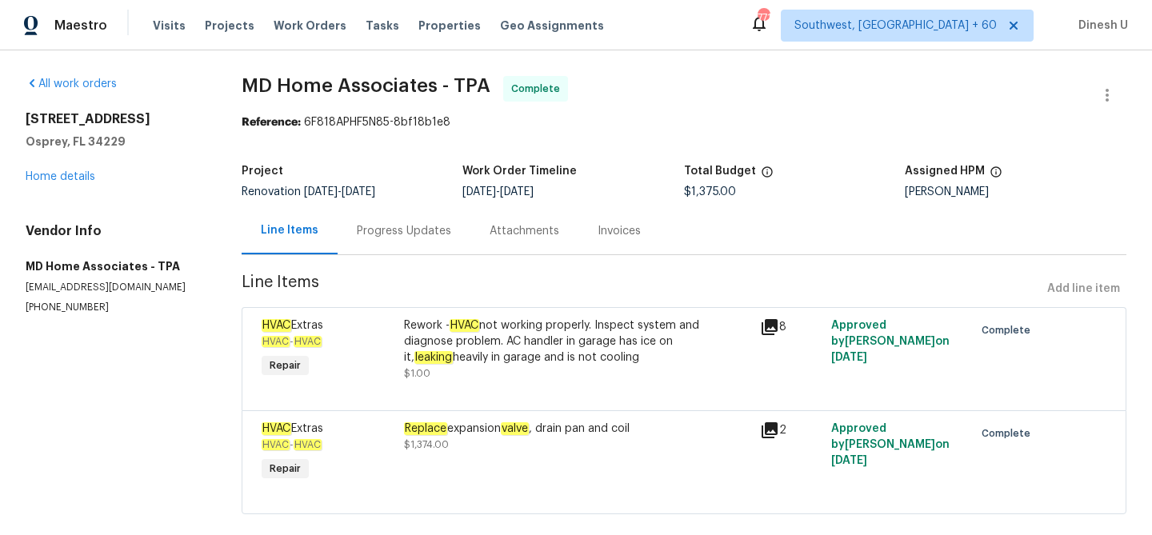
click at [427, 229] on div "Progress Updates" at bounding box center [404, 231] width 94 height 16
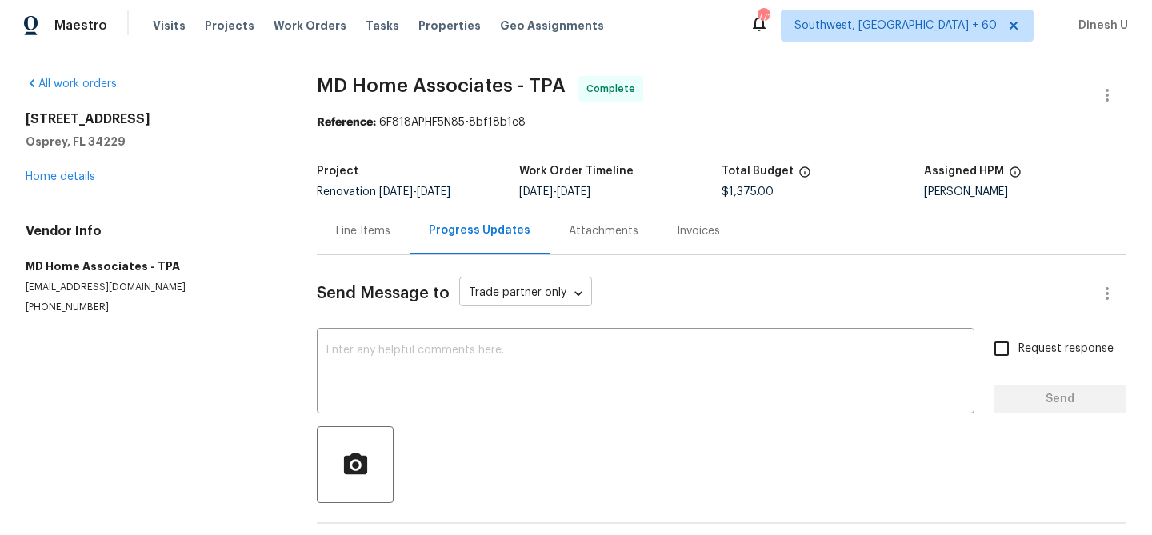
scroll to position [122, 0]
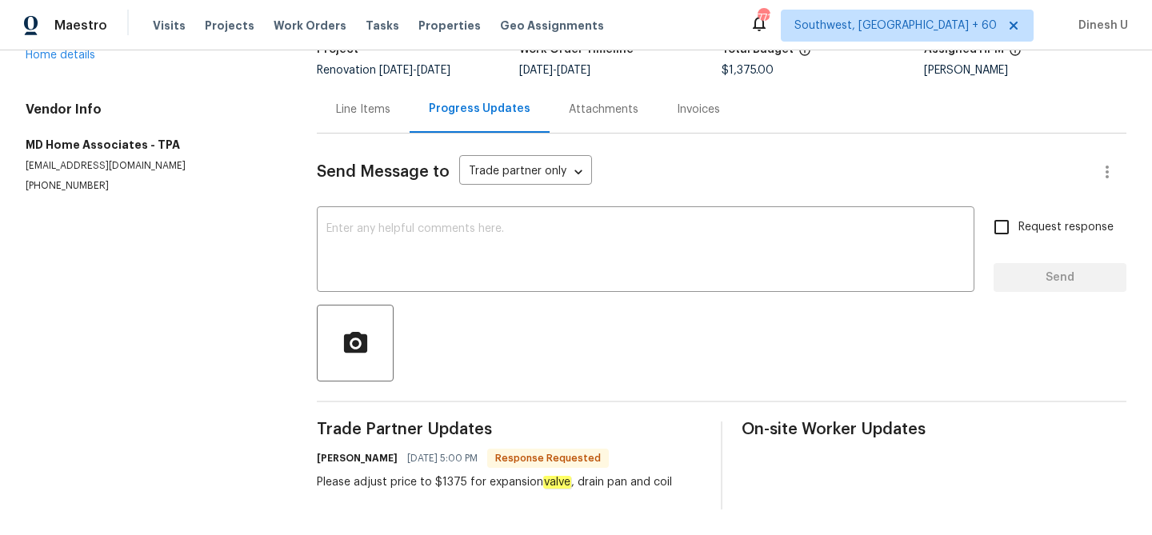
click at [366, 105] on div "Line Items" at bounding box center [363, 110] width 54 height 16
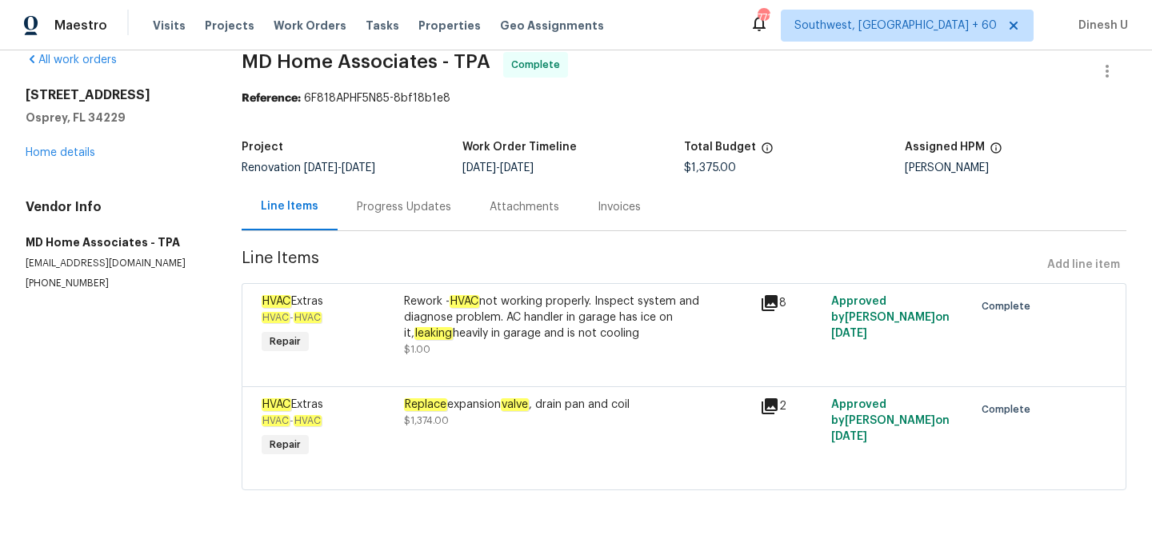
click at [769, 298] on icon at bounding box center [770, 303] width 16 height 16
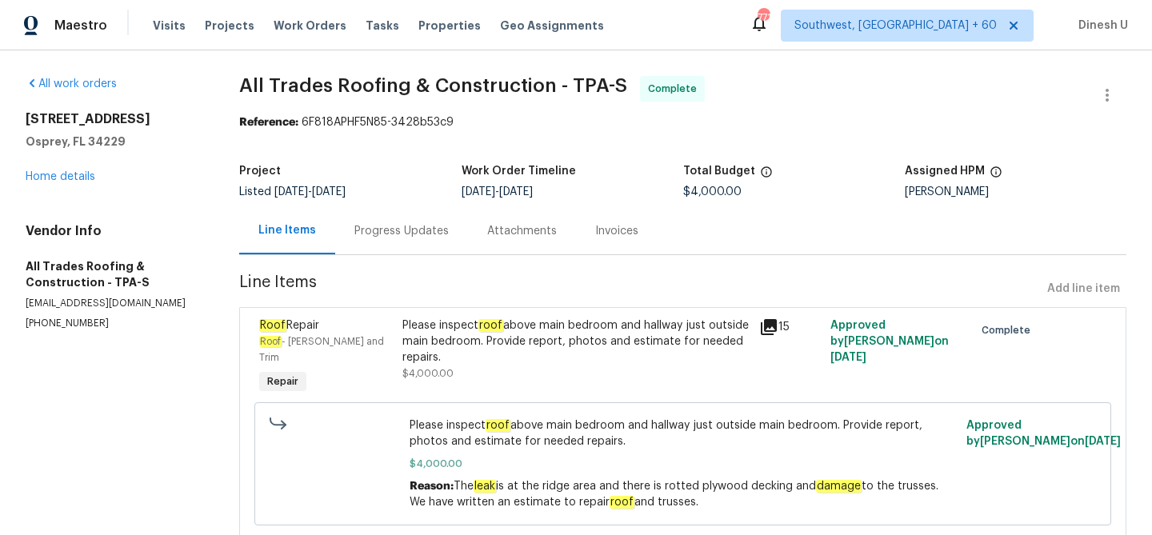
click at [419, 234] on div "Progress Updates" at bounding box center [401, 231] width 94 height 16
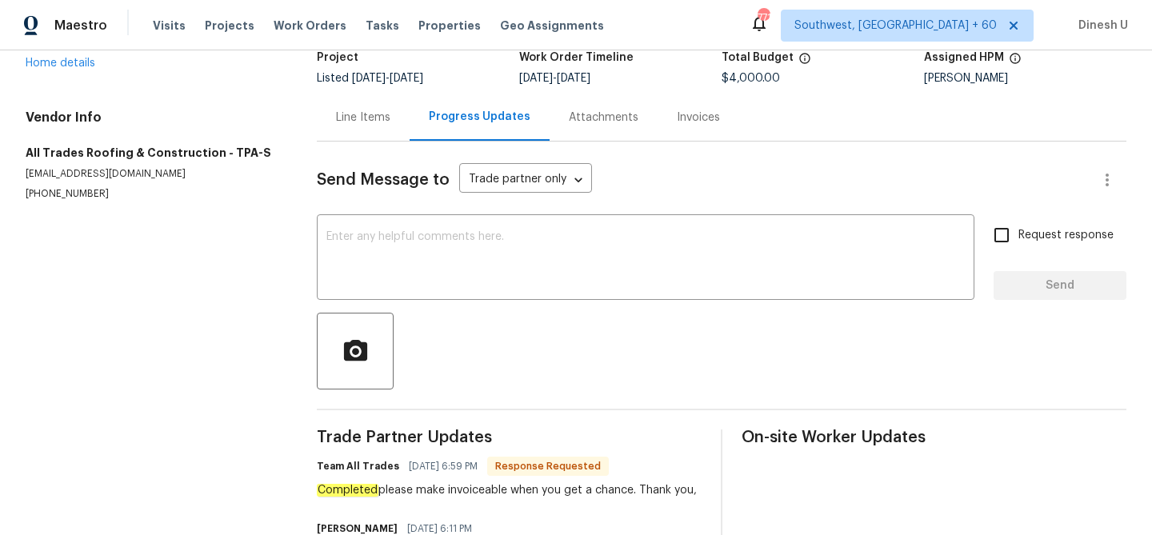
scroll to position [101, 0]
